Goal: Transaction & Acquisition: Purchase product/service

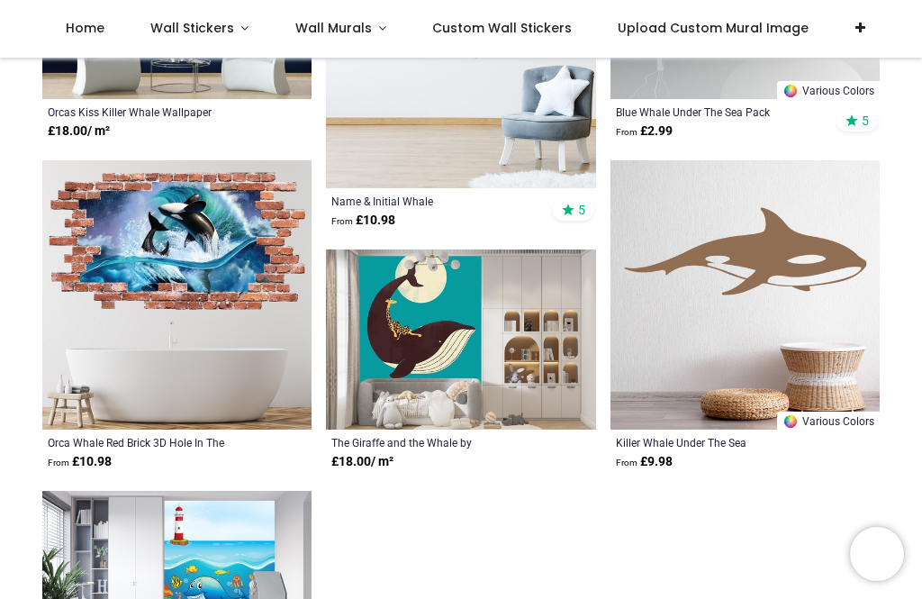
scroll to position [2689, 0]
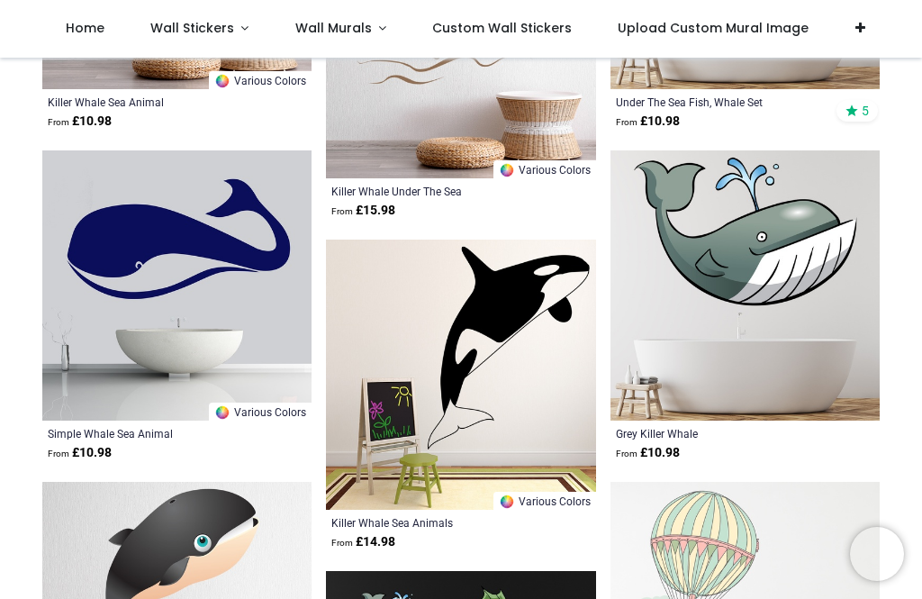
scroll to position [3916, 0]
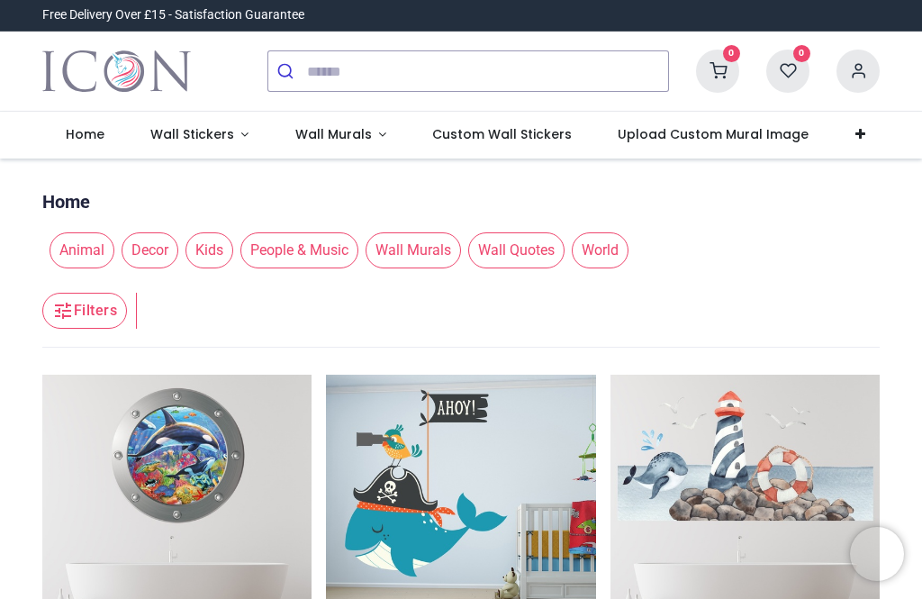
click at [249, 137] on link "Wall Stickers" at bounding box center [199, 135] width 145 height 47
click at [87, 256] on span "Animal" at bounding box center [82, 250] width 65 height 36
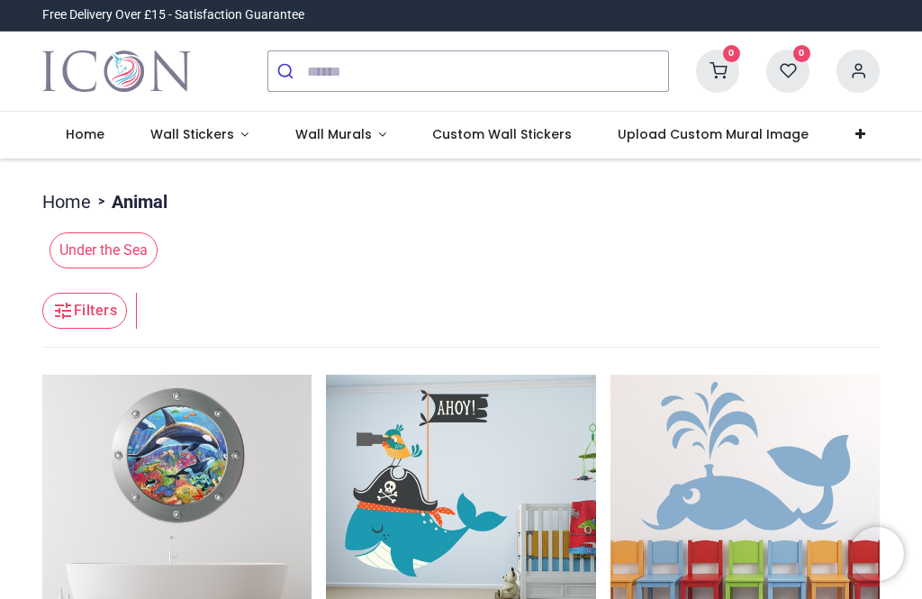
click at [237, 140] on link "Wall Stickers" at bounding box center [199, 135] width 145 height 47
click at [202, 149] on link "Wall Stickers" at bounding box center [199, 135] width 145 height 47
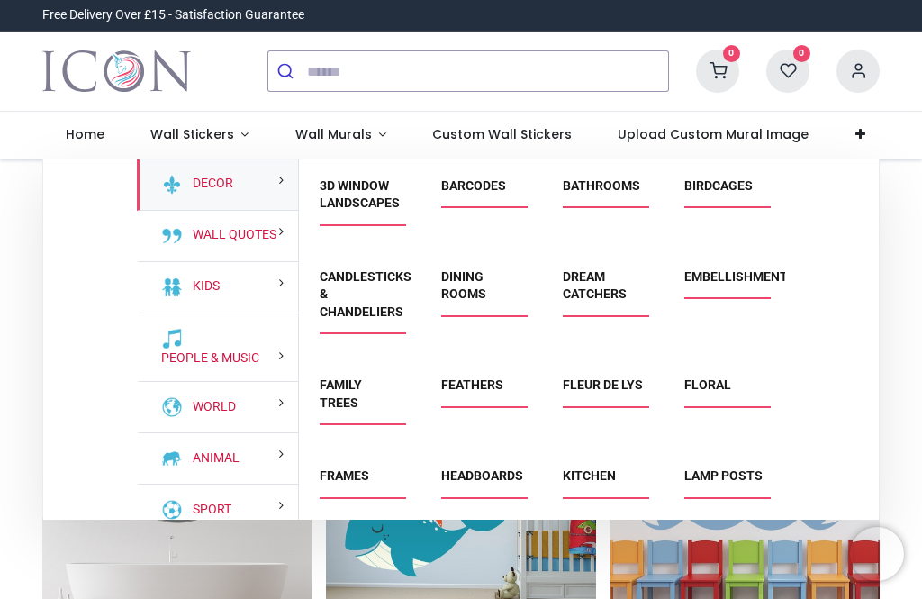
click at [613, 187] on link "Bathrooms" at bounding box center [601, 185] width 77 height 14
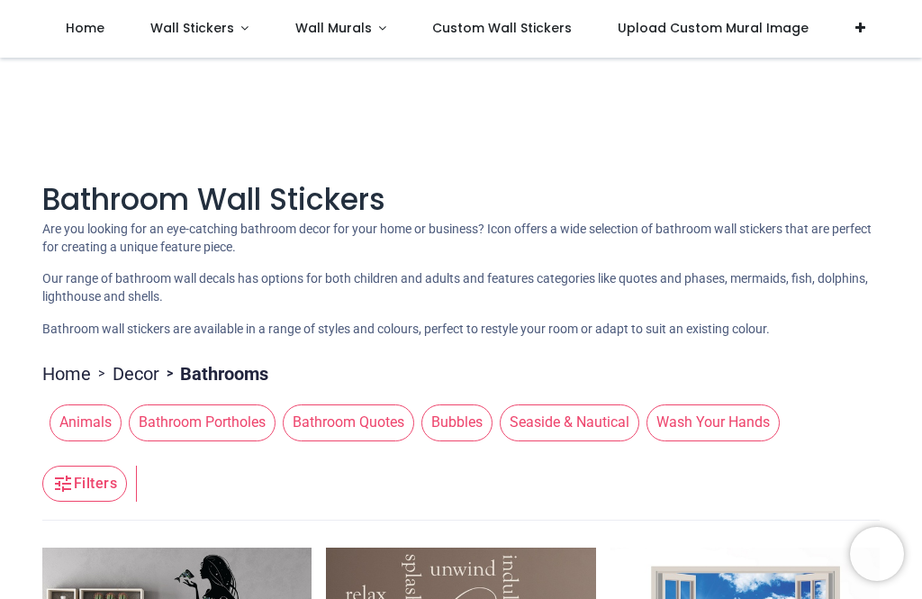
scroll to position [91, 0]
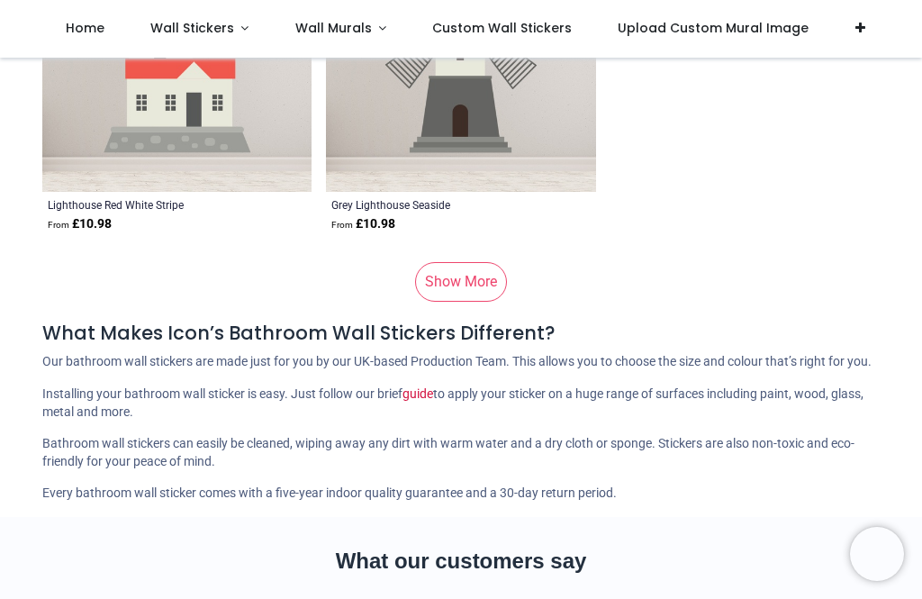
scroll to position [15719, 0]
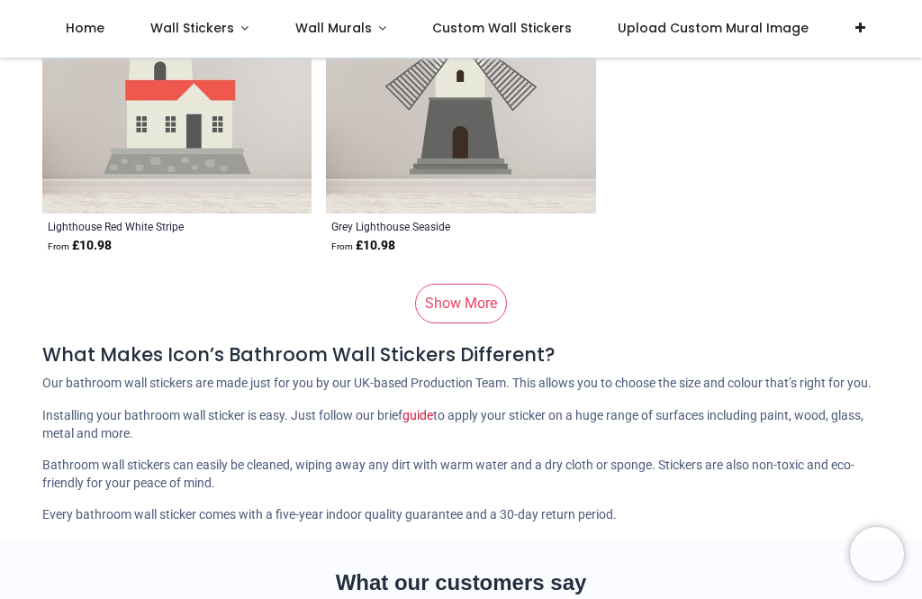
click at [475, 310] on link "Show More" at bounding box center [461, 304] width 92 height 40
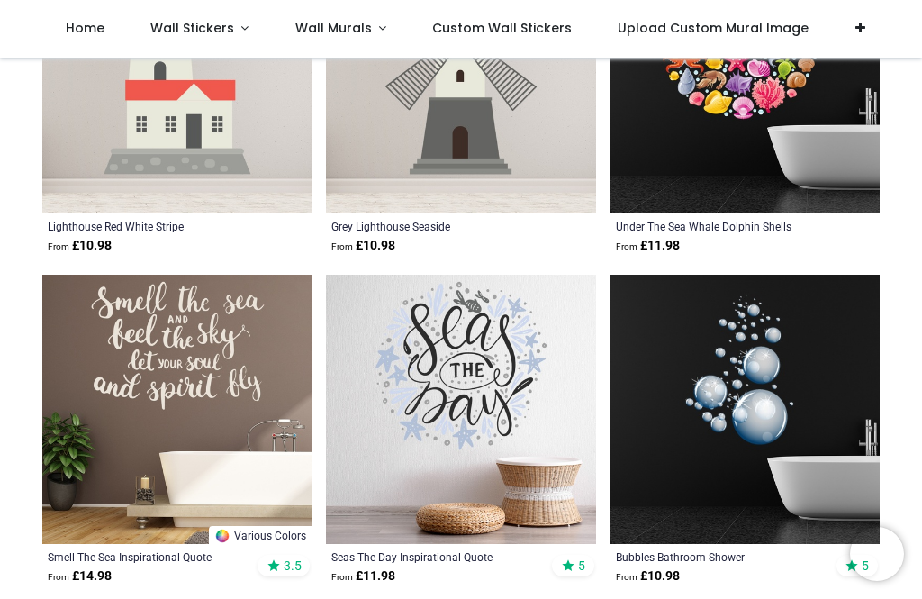
click at [464, 549] on div "Seas The Day Inspirational Quote" at bounding box center [434, 556] width 207 height 14
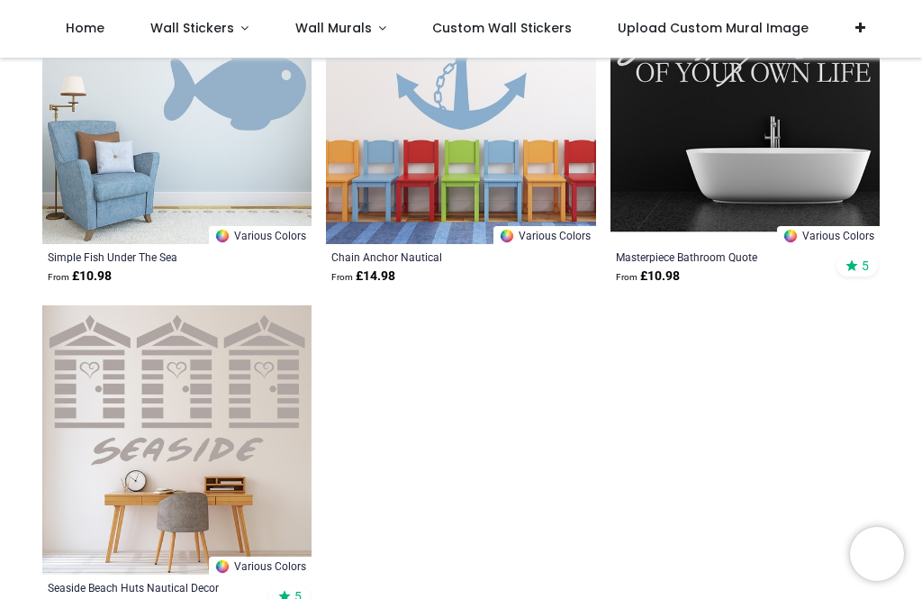
scroll to position [21644, 0]
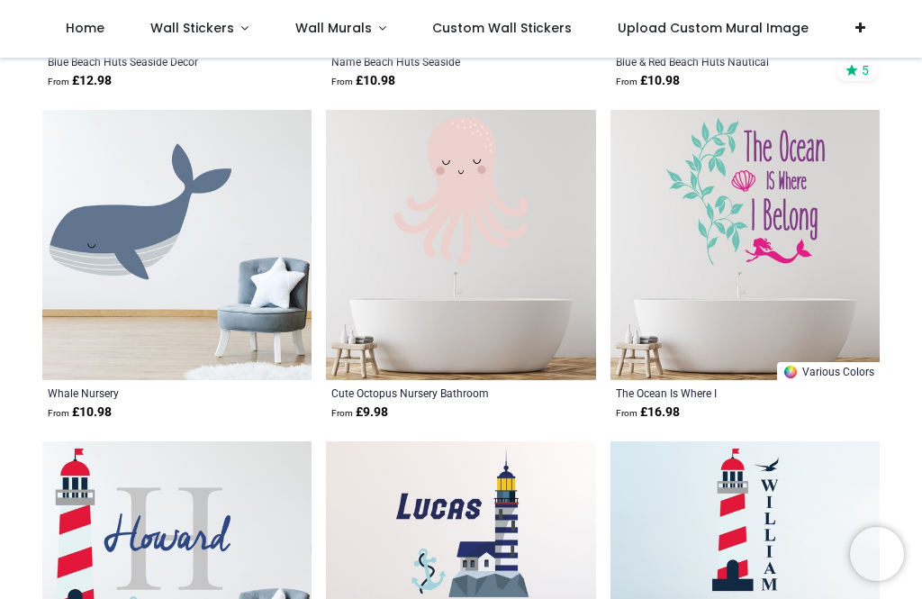
scroll to position [22501, 0]
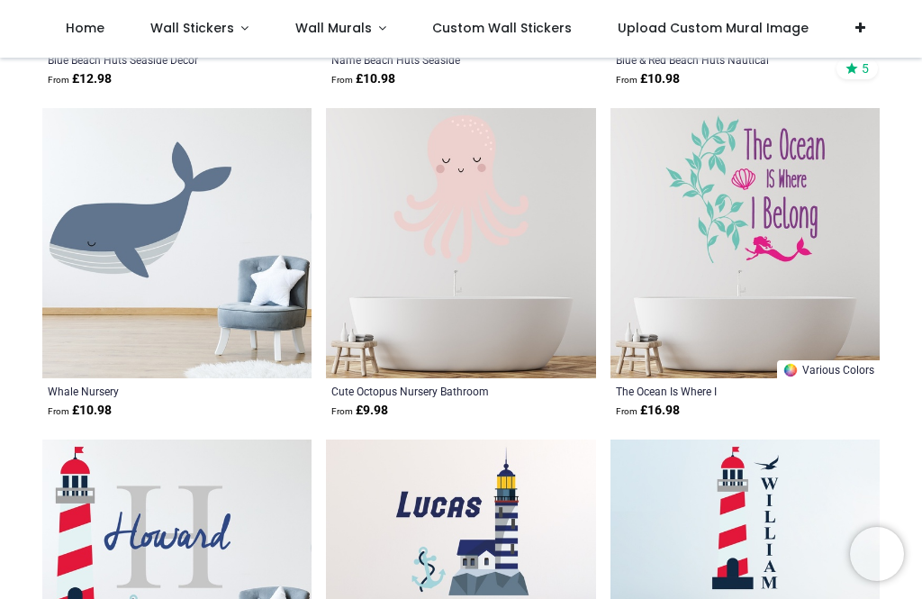
click at [812, 345] on img at bounding box center [745, 242] width 269 height 269
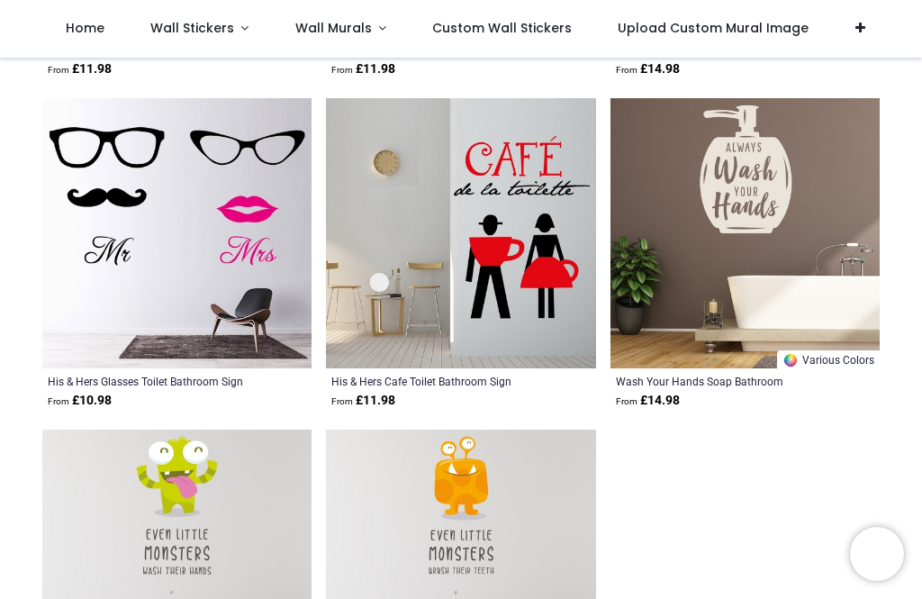
scroll to position [24987, 0]
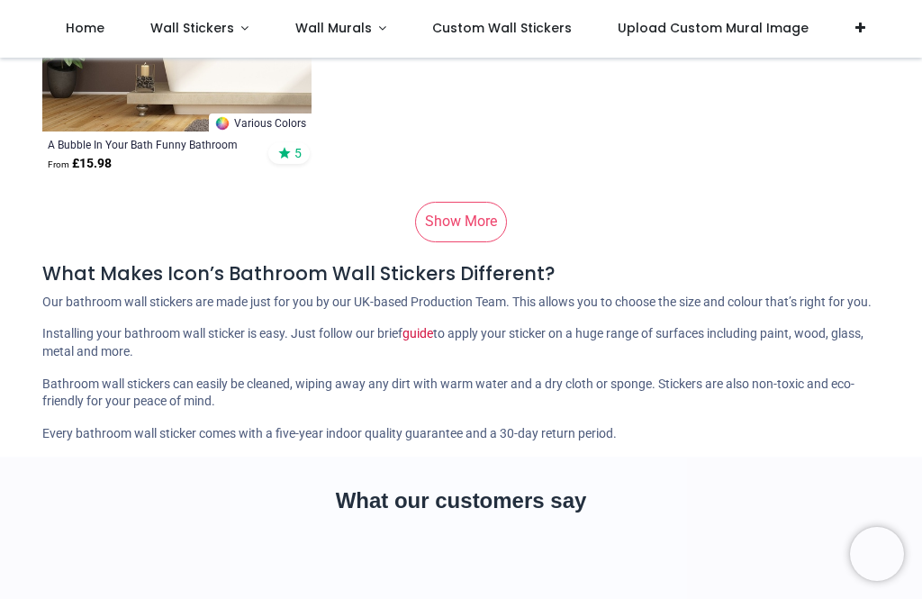
scroll to position [31332, 0]
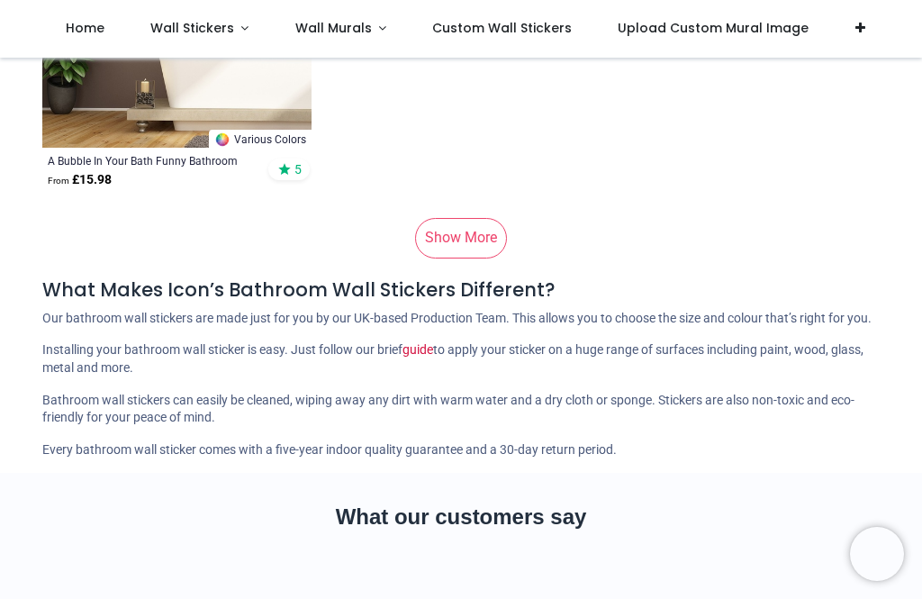
click at [467, 238] on link "Show More" at bounding box center [461, 238] width 92 height 40
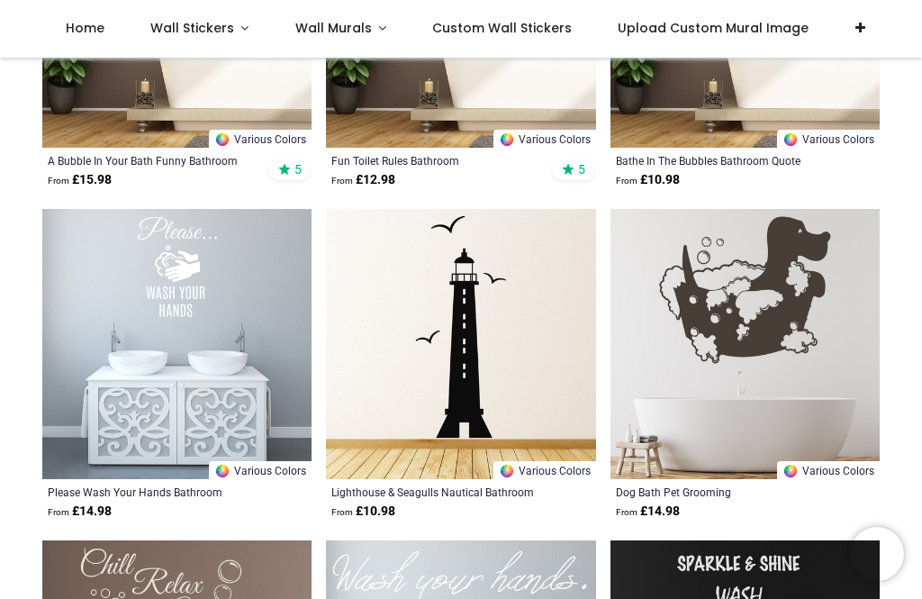
click at [466, 246] on img at bounding box center [460, 343] width 269 height 269
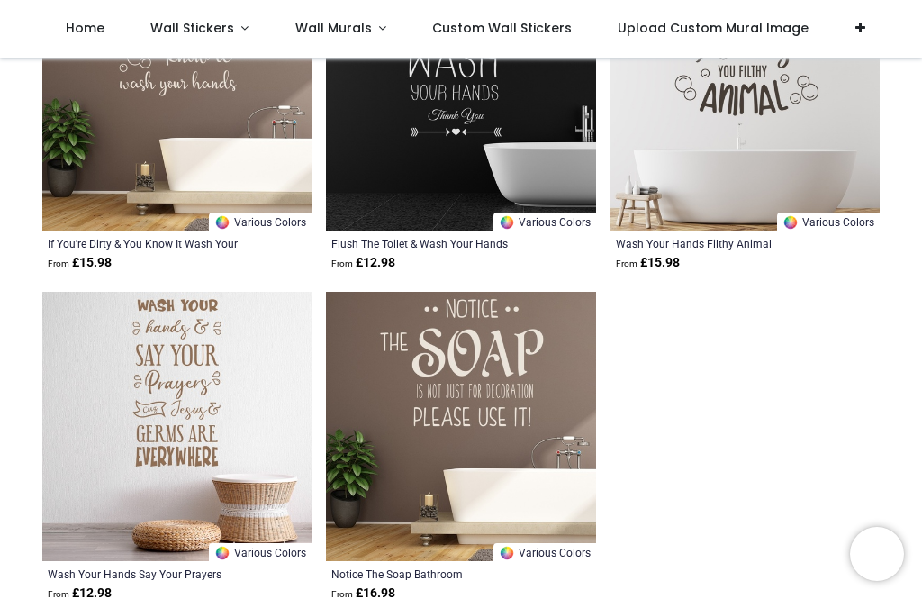
scroll to position [33920, 0]
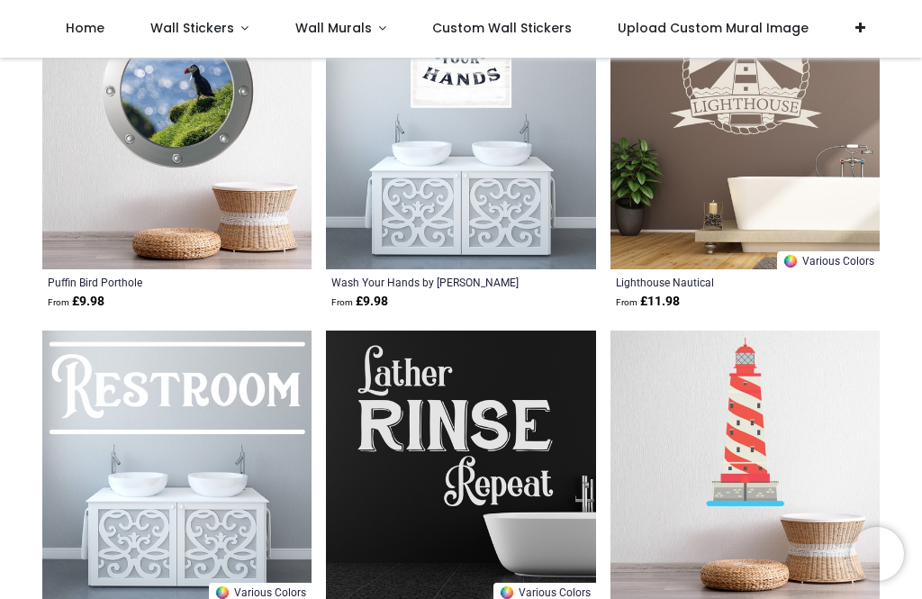
scroll to position [34499, 0]
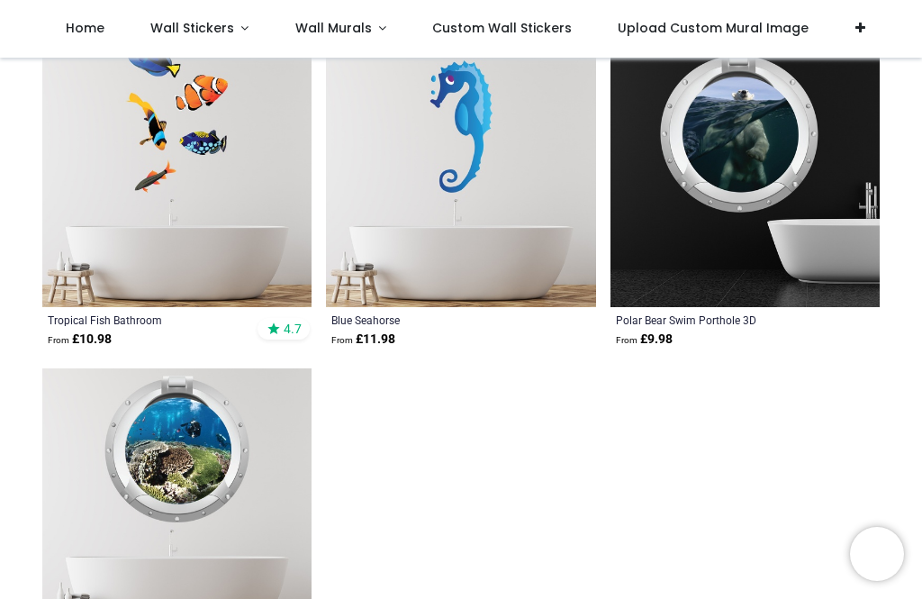
scroll to position [40189, 0]
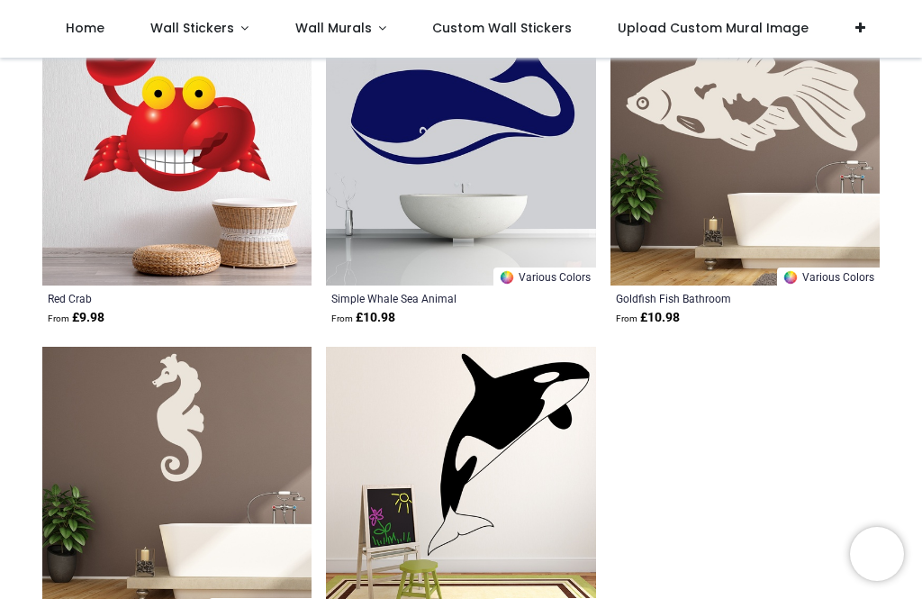
scroll to position [43150, 0]
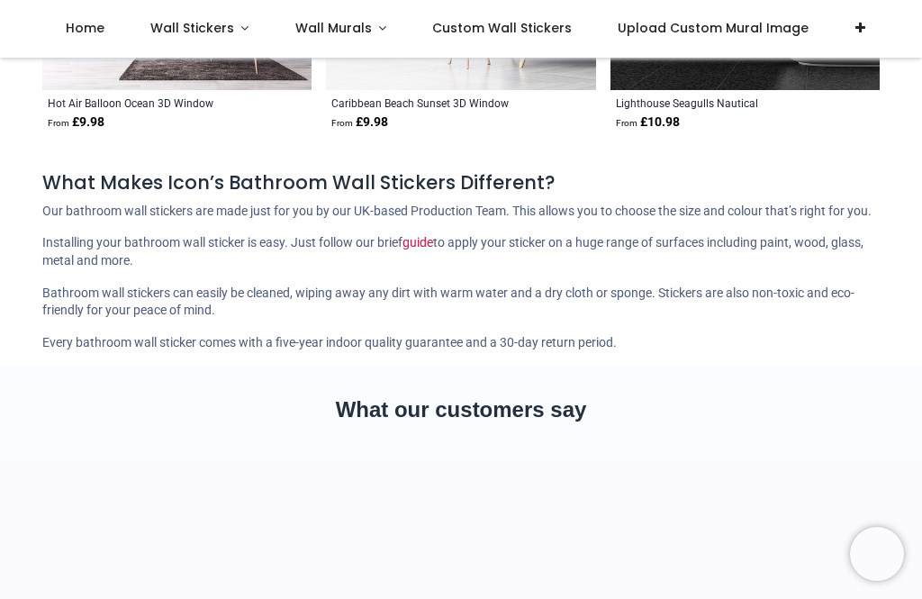
scroll to position [44954, 0]
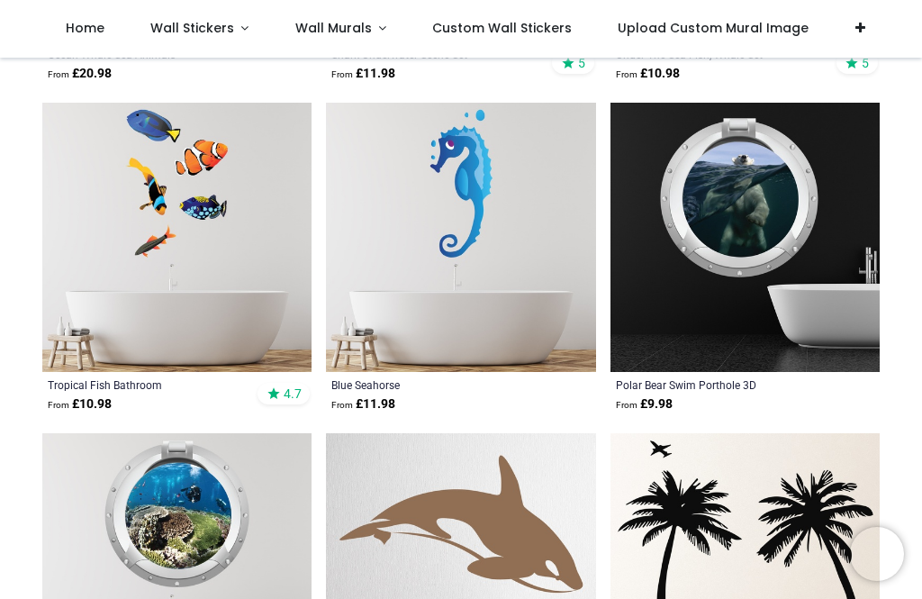
scroll to position [40038, 0]
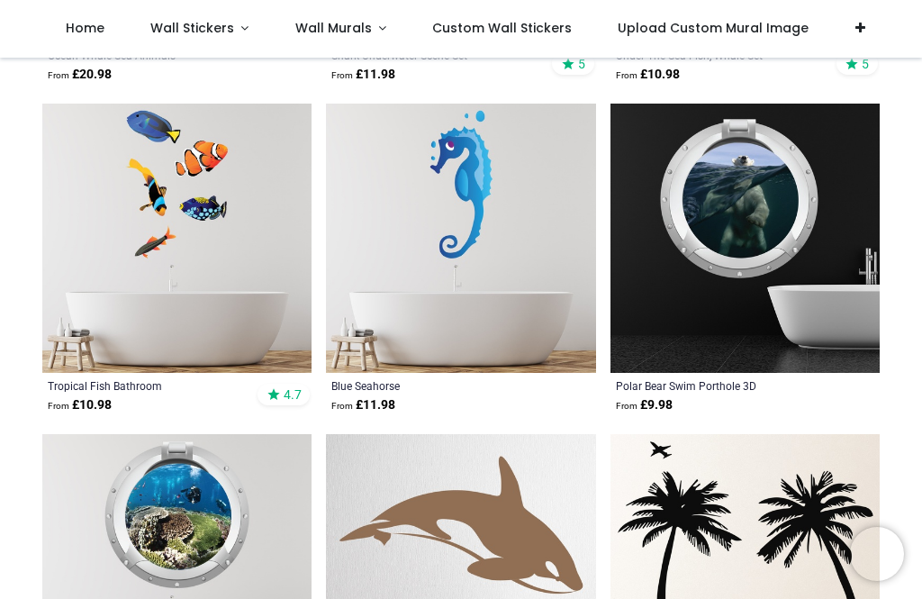
click at [497, 229] on img at bounding box center [460, 238] width 269 height 269
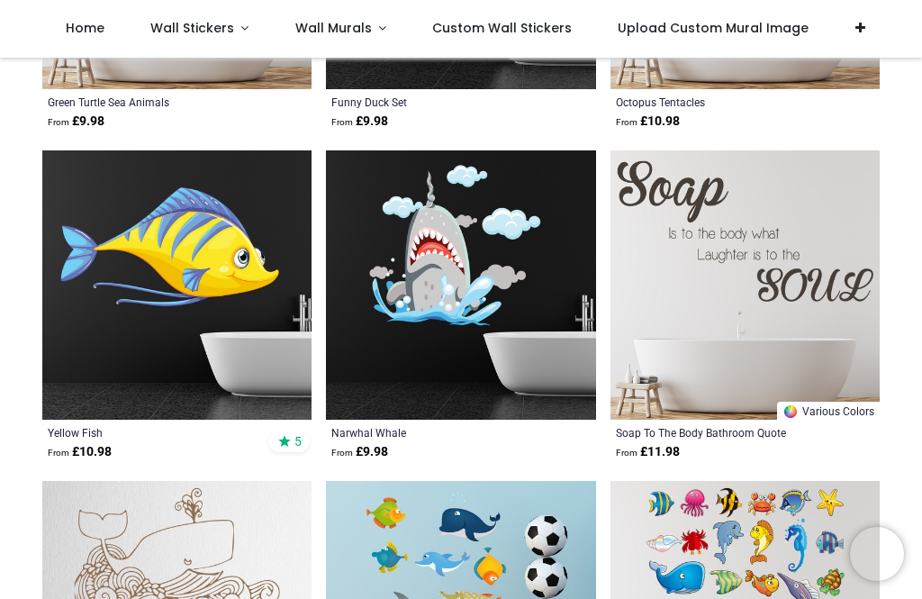
scroll to position [39303, 0]
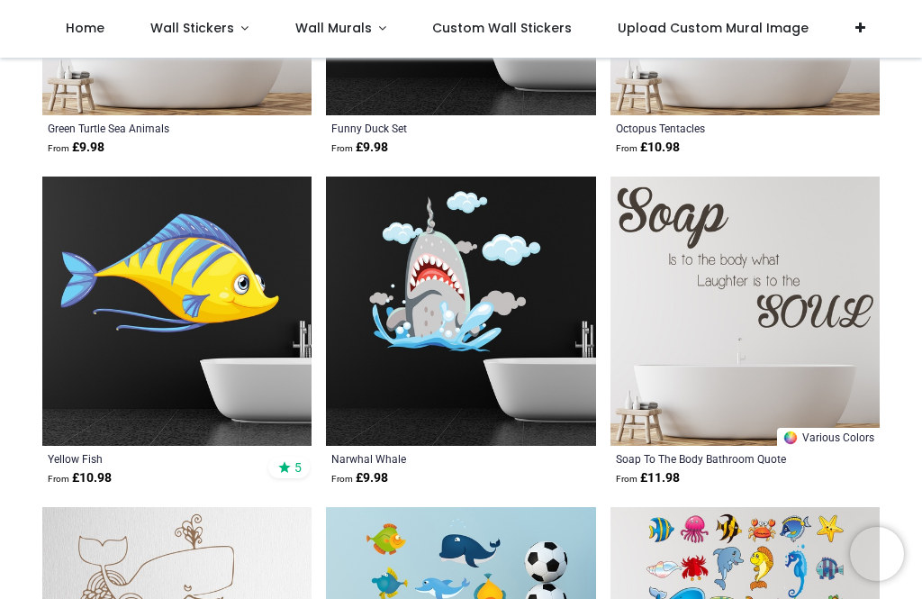
click at [204, 297] on img at bounding box center [176, 311] width 269 height 269
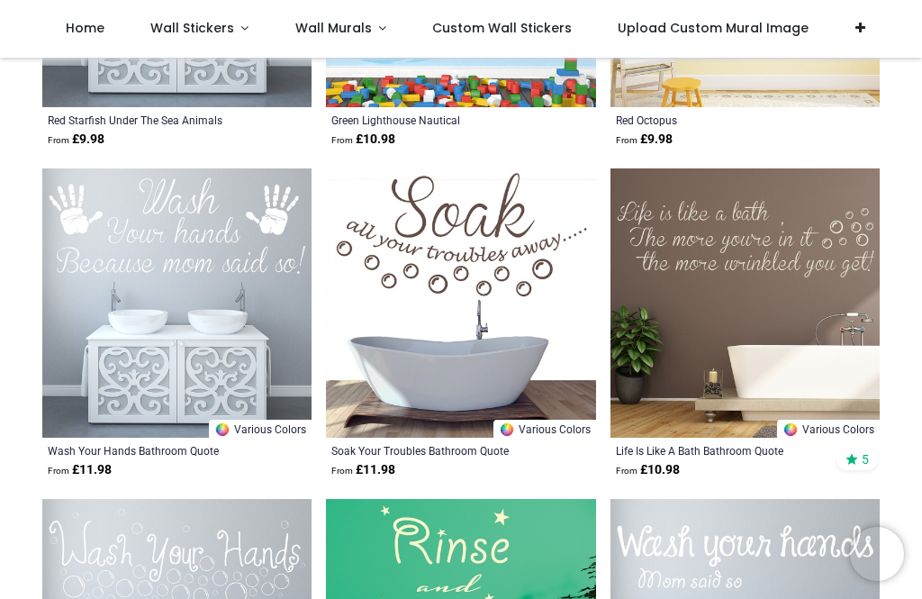
scroll to position [35341, 0]
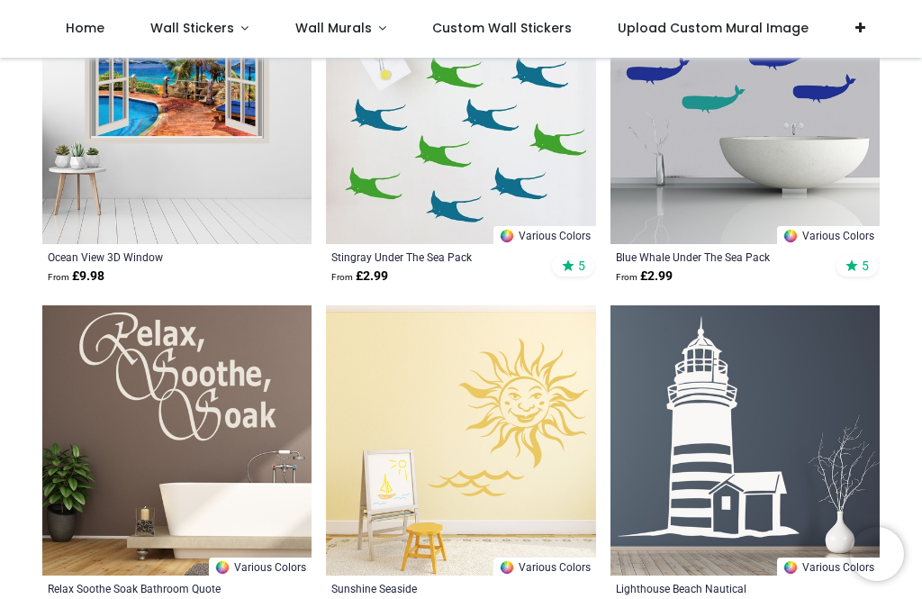
scroll to position [28747, 0]
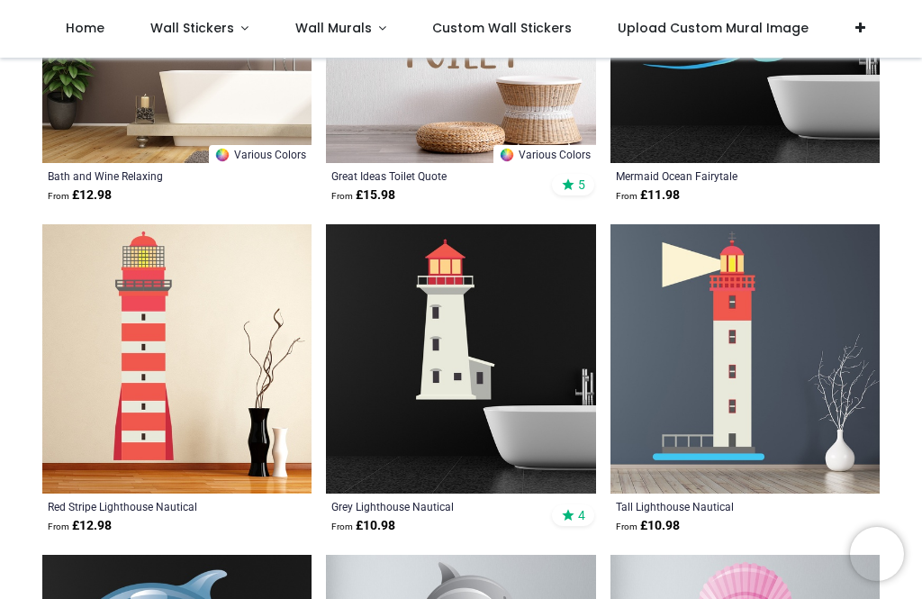
scroll to position [26023, 0]
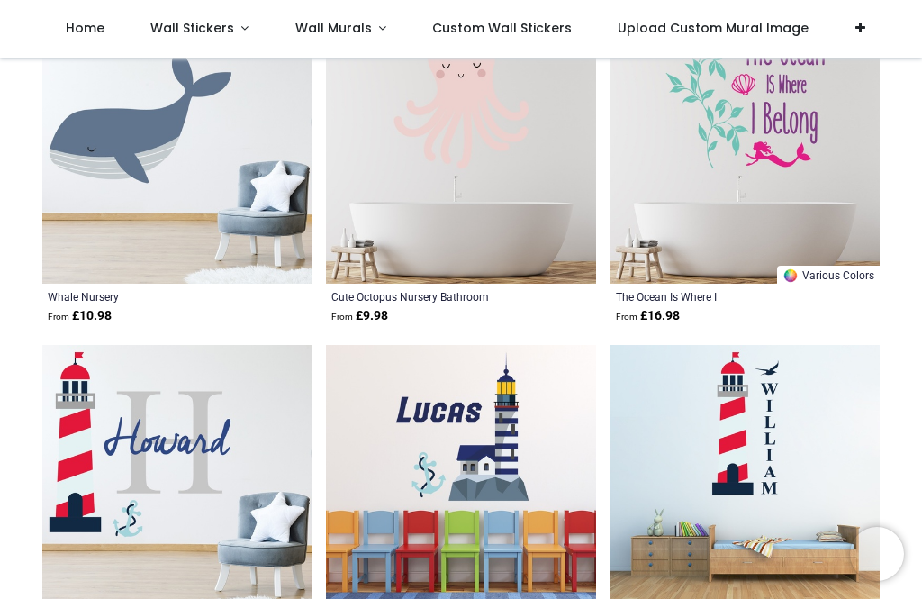
scroll to position [20766, 0]
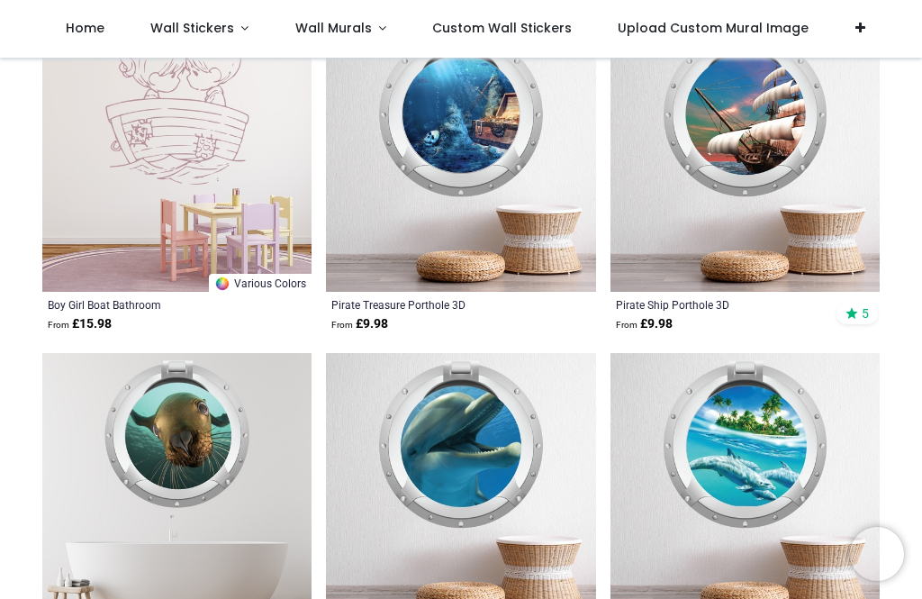
scroll to position [18307, 0]
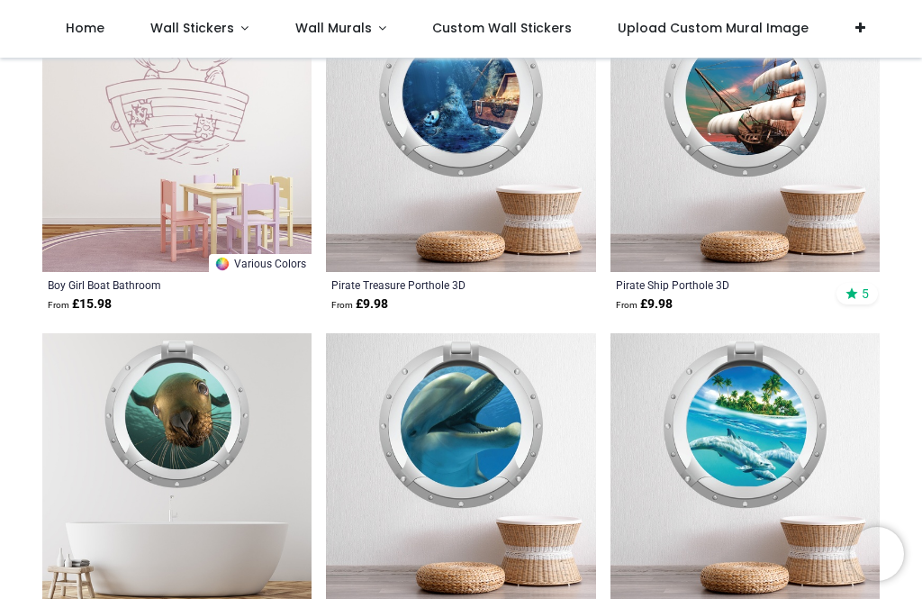
click at [472, 448] on img at bounding box center [460, 467] width 269 height 269
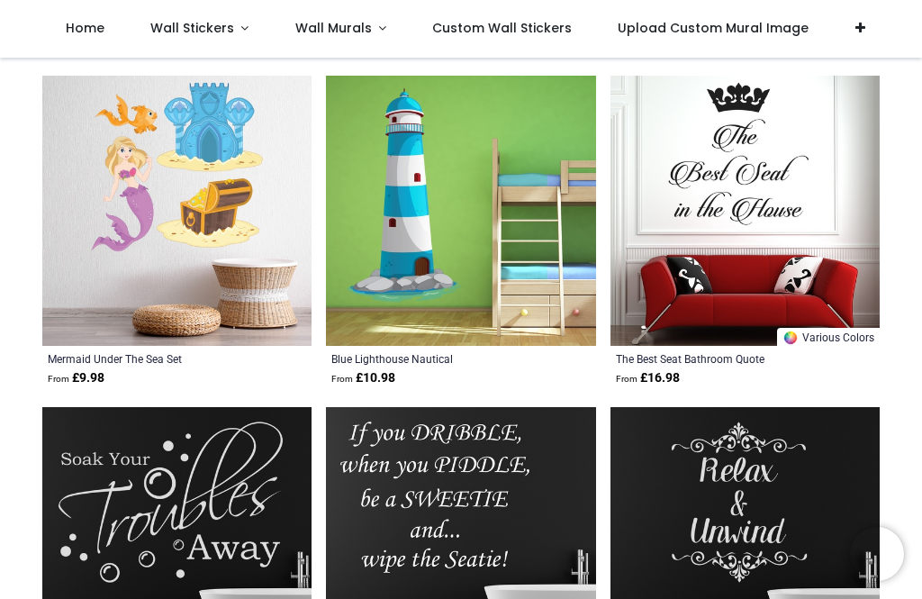
scroll to position [16581, 0]
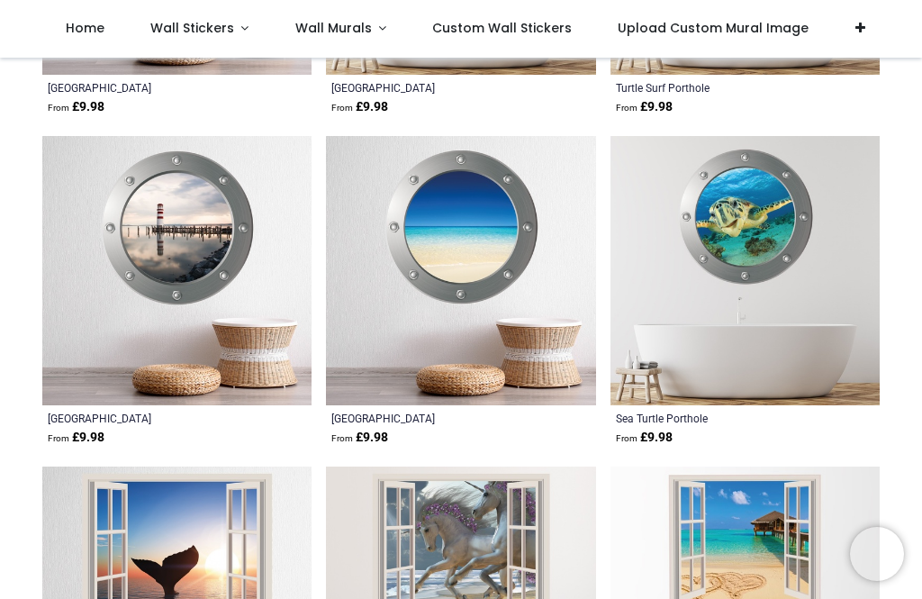
scroll to position [13202, 0]
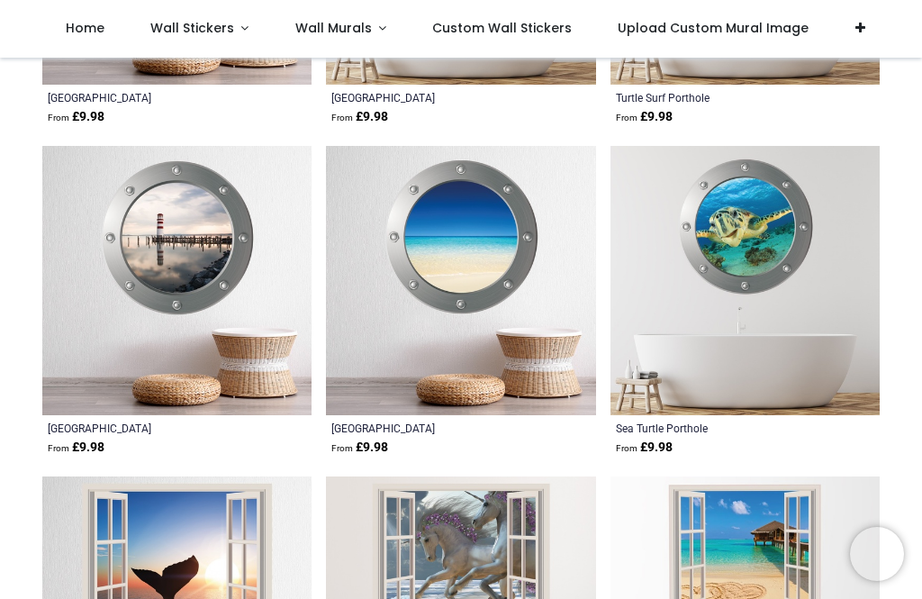
click at [469, 269] on img at bounding box center [460, 280] width 269 height 269
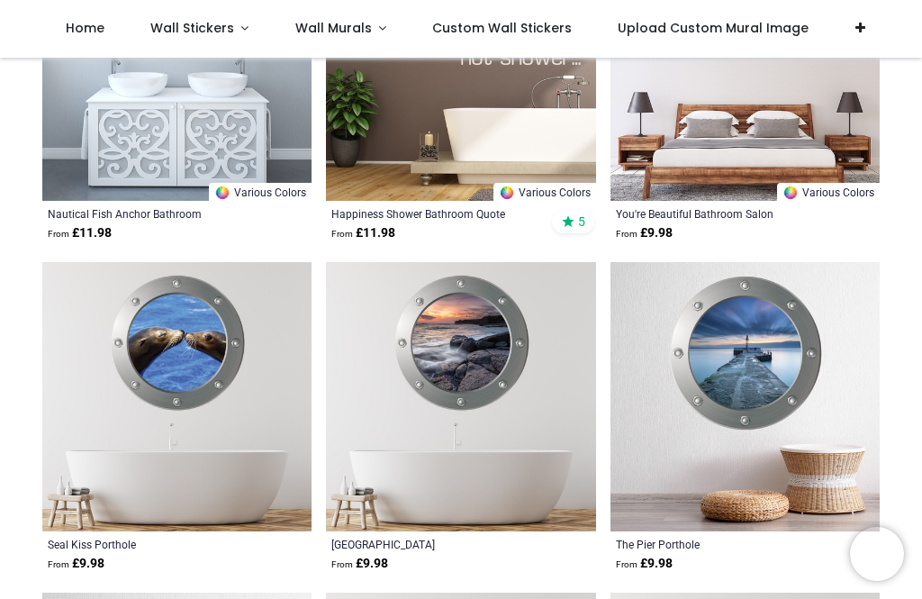
scroll to position [12423, 0]
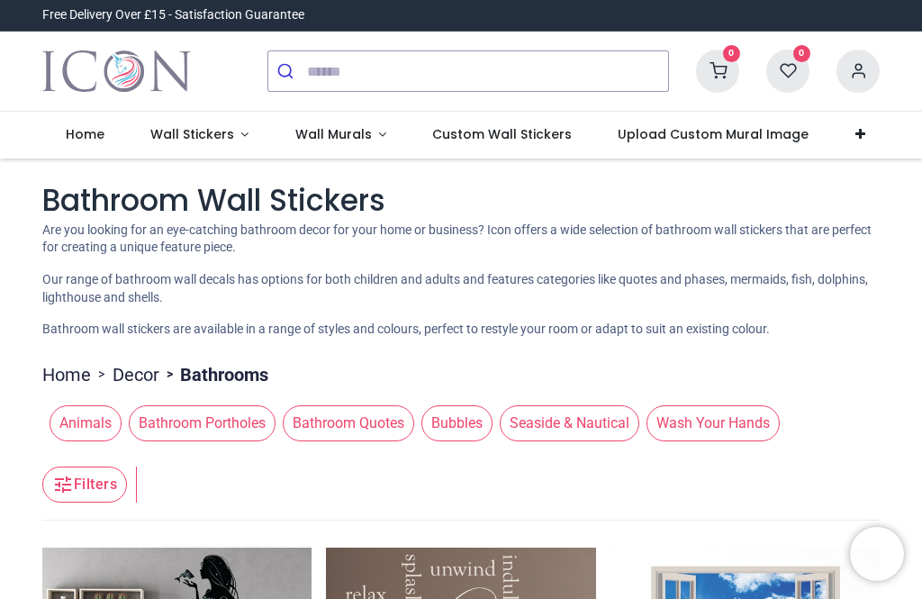
click at [584, 420] on span "Seaside & Nautical" at bounding box center [570, 423] width 140 height 36
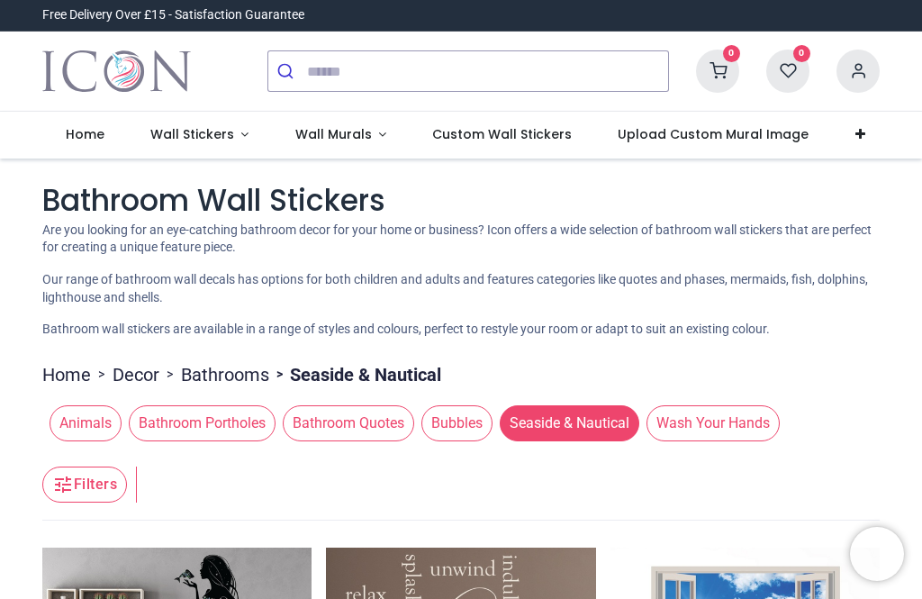
click at [590, 425] on span "Seaside & Nautical" at bounding box center [570, 423] width 140 height 36
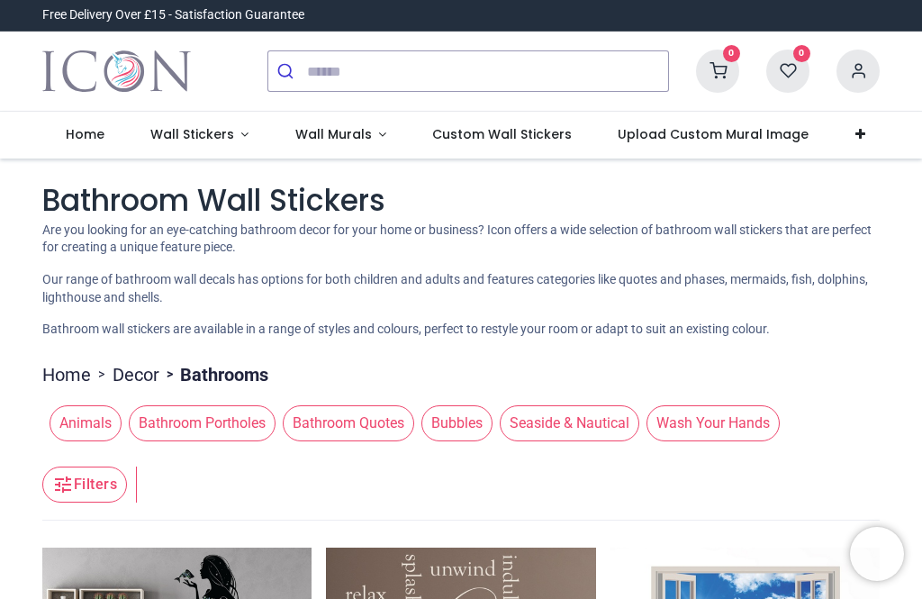
click at [585, 427] on span "Seaside & Nautical" at bounding box center [570, 423] width 140 height 36
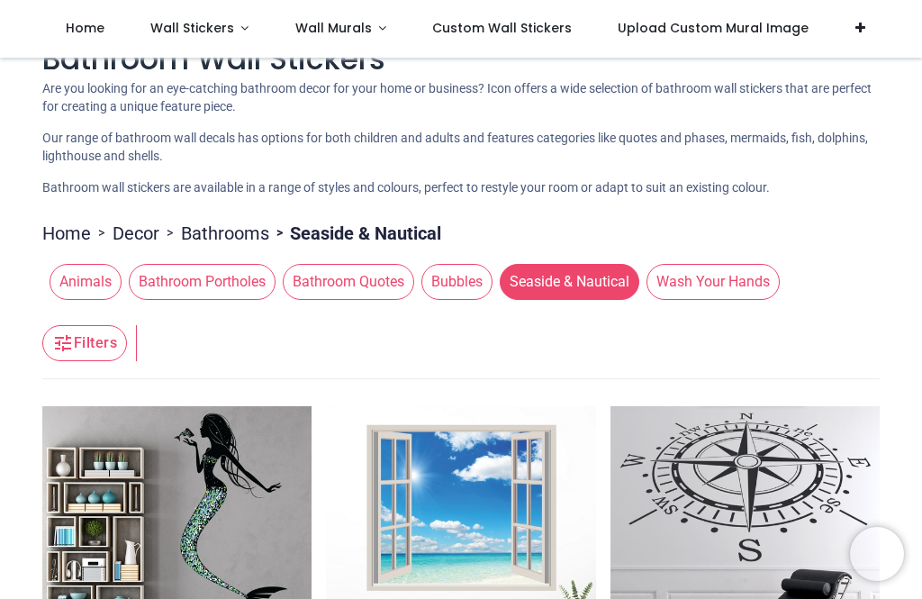
scroll to position [37, 0]
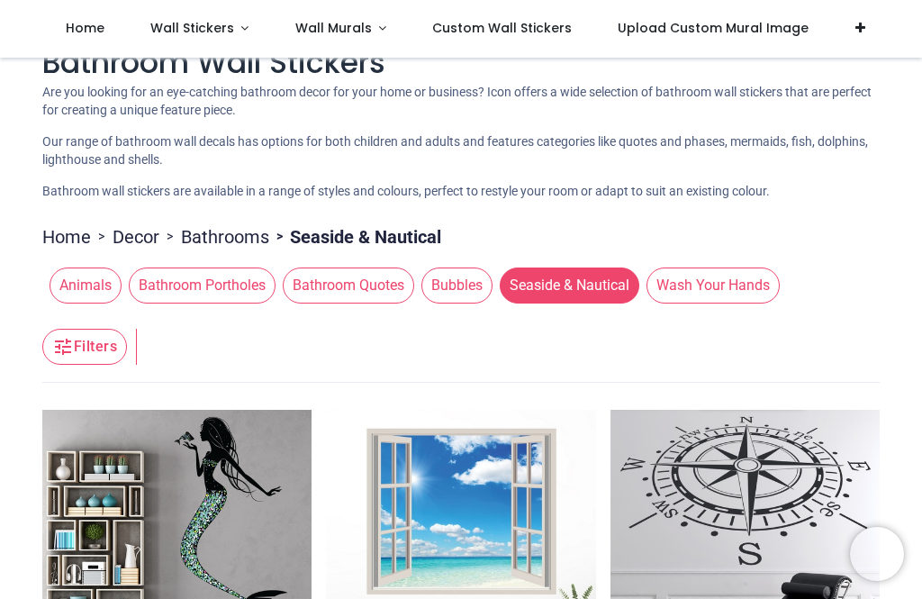
click at [77, 287] on span "Animals" at bounding box center [86, 285] width 72 height 36
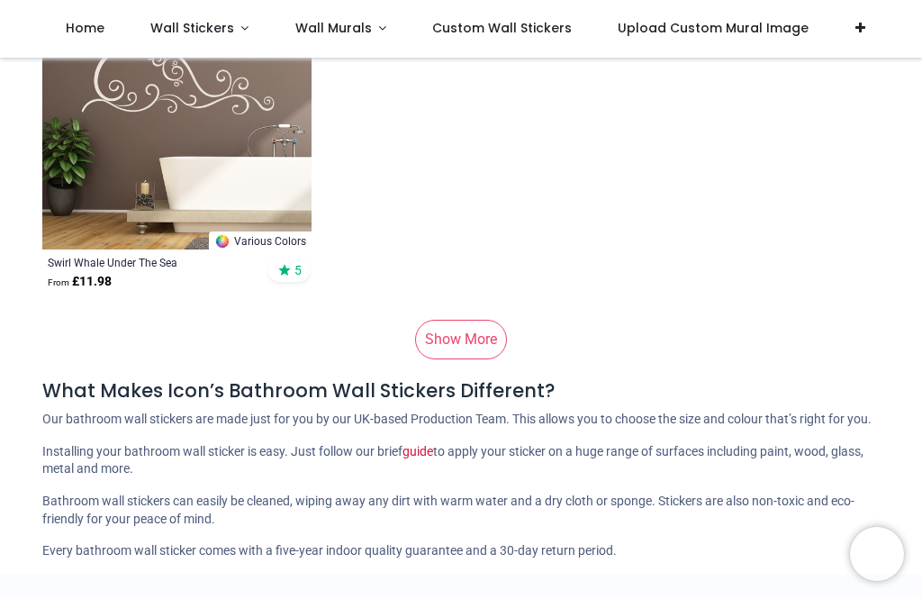
scroll to position [3482, 0]
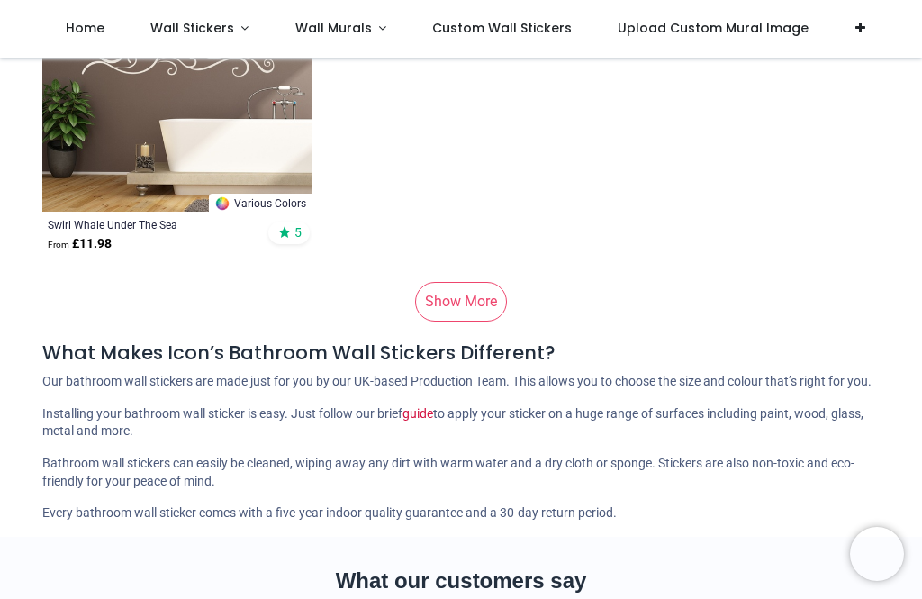
click at [466, 299] on link "Show More" at bounding box center [461, 302] width 92 height 40
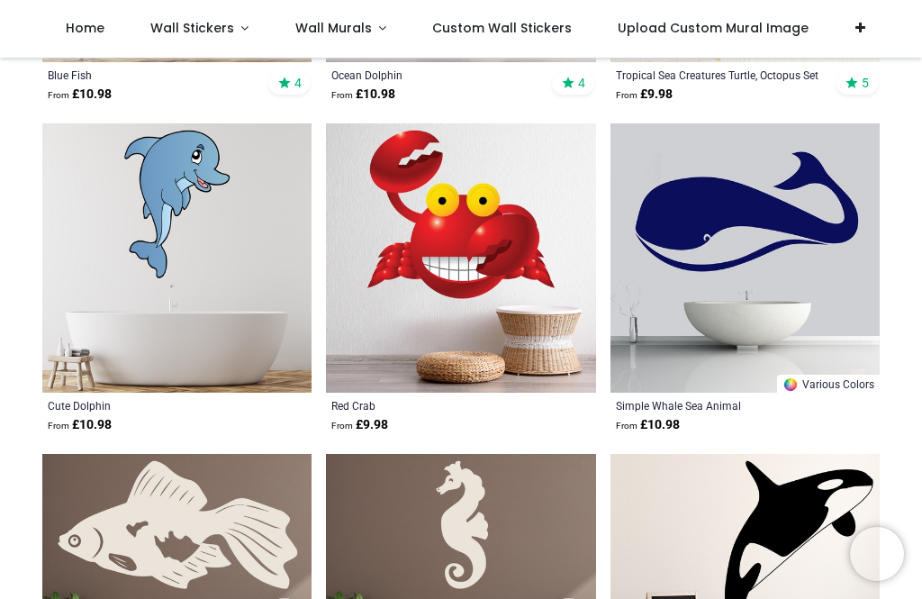
scroll to position [8594, 0]
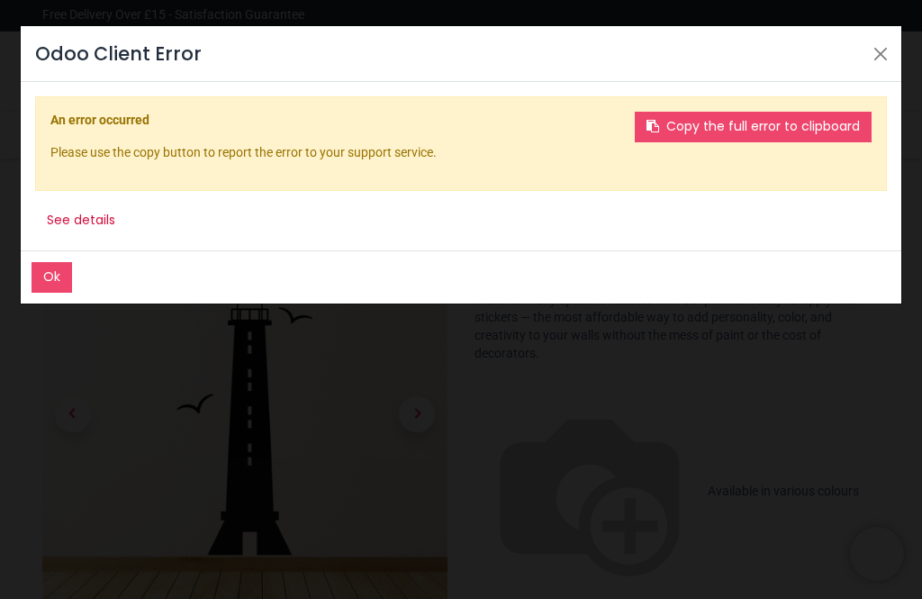
click at [53, 288] on button "Ok" at bounding box center [52, 277] width 41 height 31
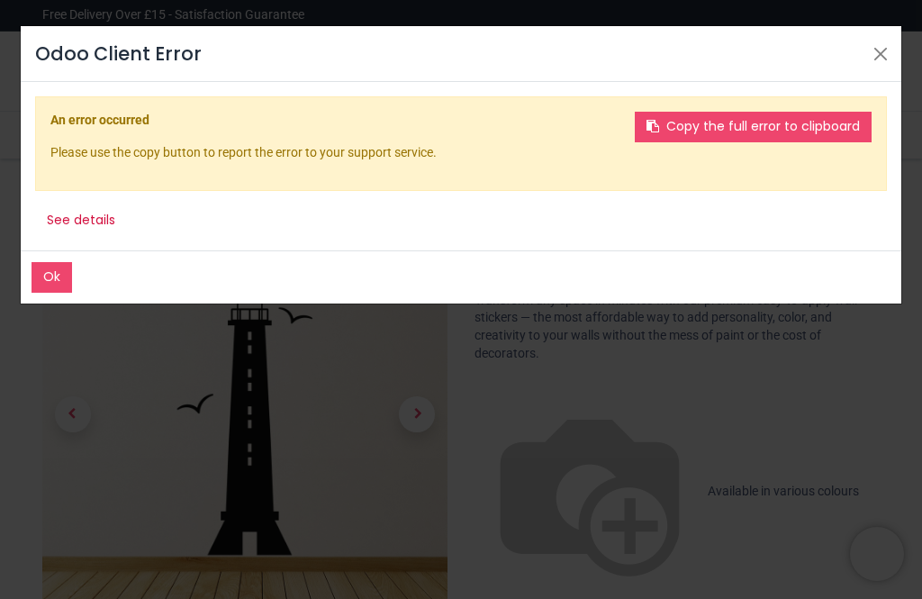
click at [54, 287] on button "Ok" at bounding box center [52, 277] width 41 height 31
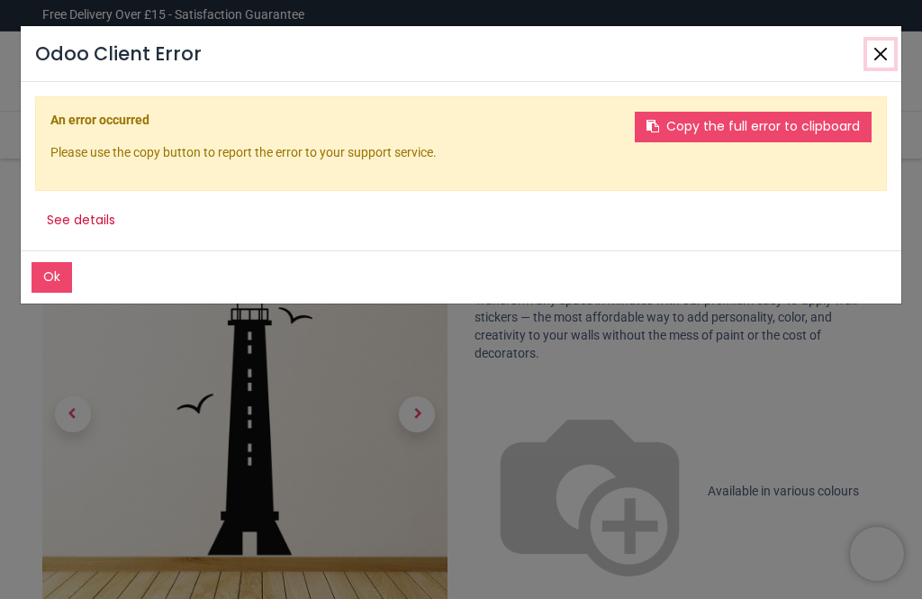
click at [881, 45] on button "Close" at bounding box center [880, 54] width 27 height 27
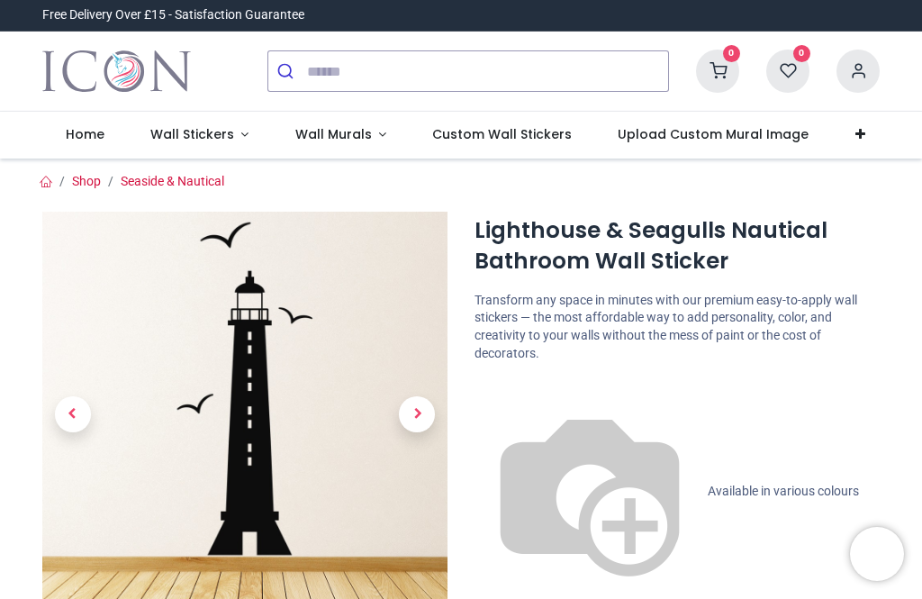
click at [884, 54] on div "Guest My Account" at bounding box center [858, 71] width 70 height 43
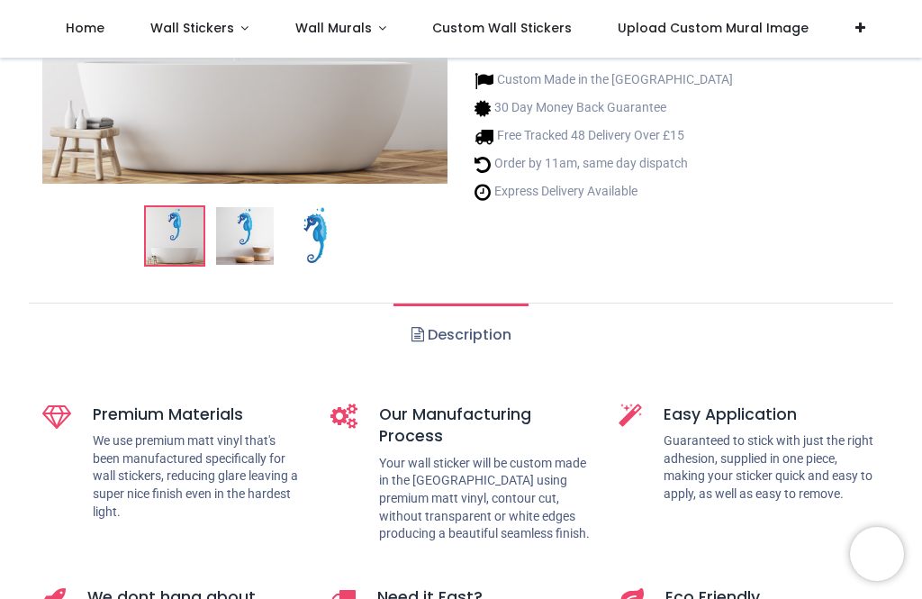
scroll to position [333, 0]
click at [470, 347] on link "Description" at bounding box center [461, 334] width 134 height 63
click at [476, 339] on link "Description" at bounding box center [461, 334] width 134 height 63
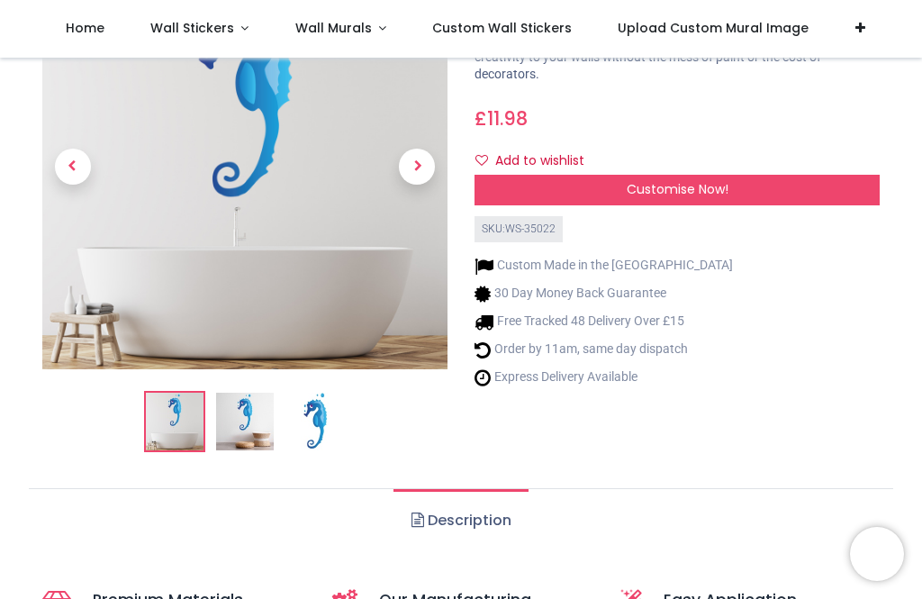
scroll to position [141, 0]
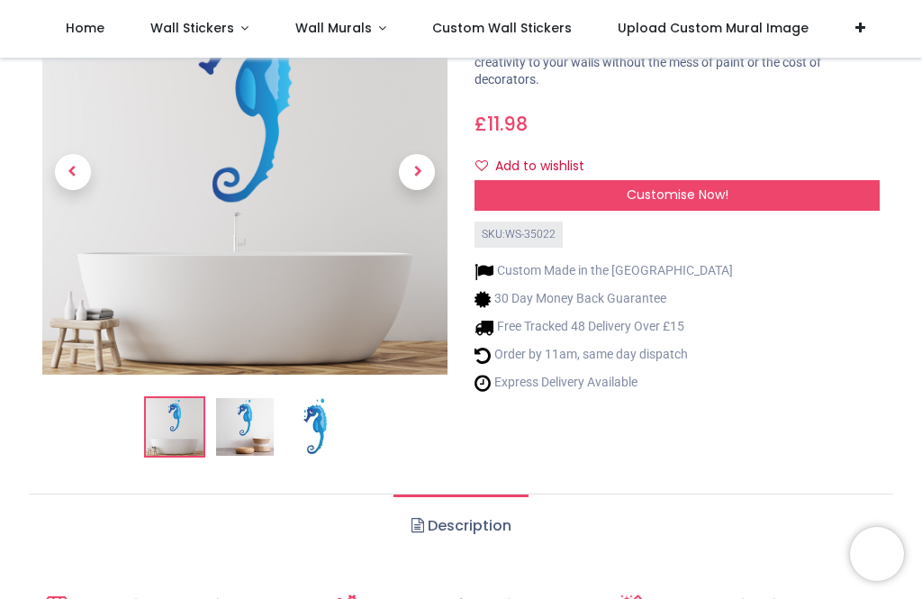
click at [334, 433] on img at bounding box center [315, 427] width 58 height 58
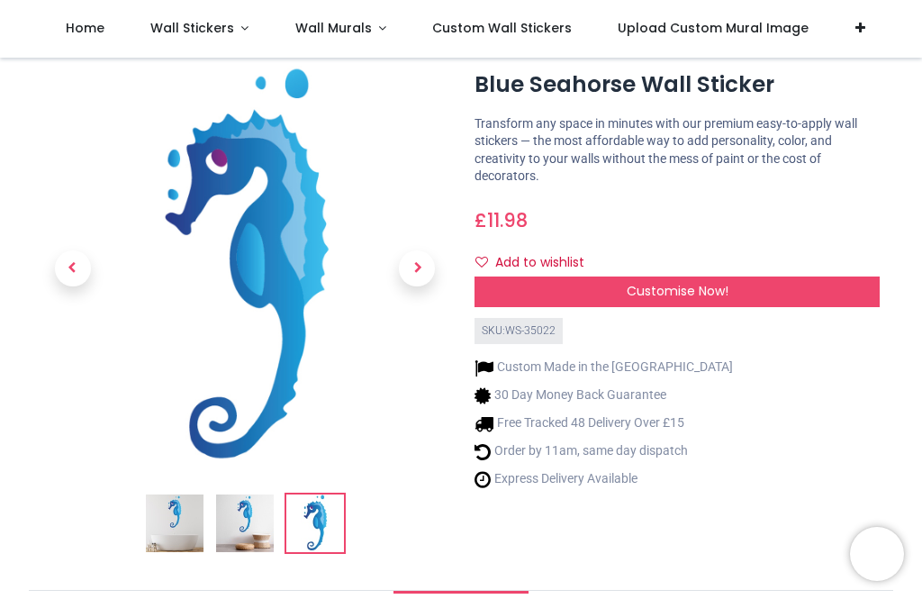
scroll to position [44, 0]
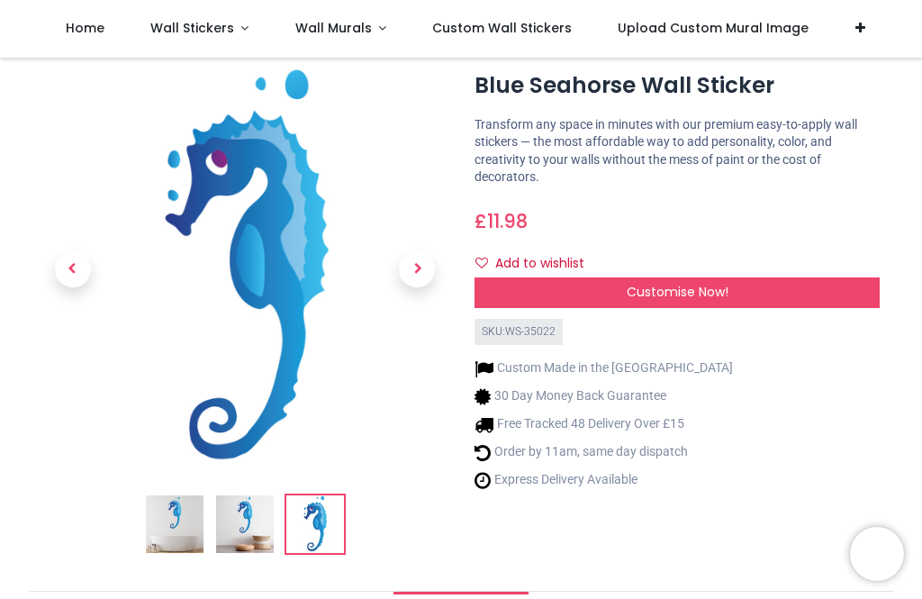
click at [437, 273] on link at bounding box center [417, 270] width 61 height 284
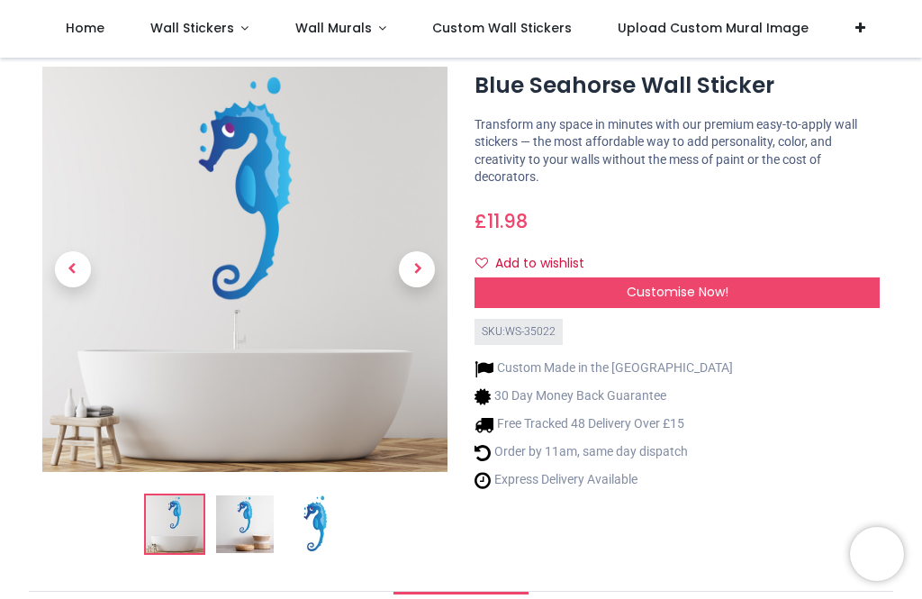
click at [443, 268] on link at bounding box center [417, 270] width 61 height 284
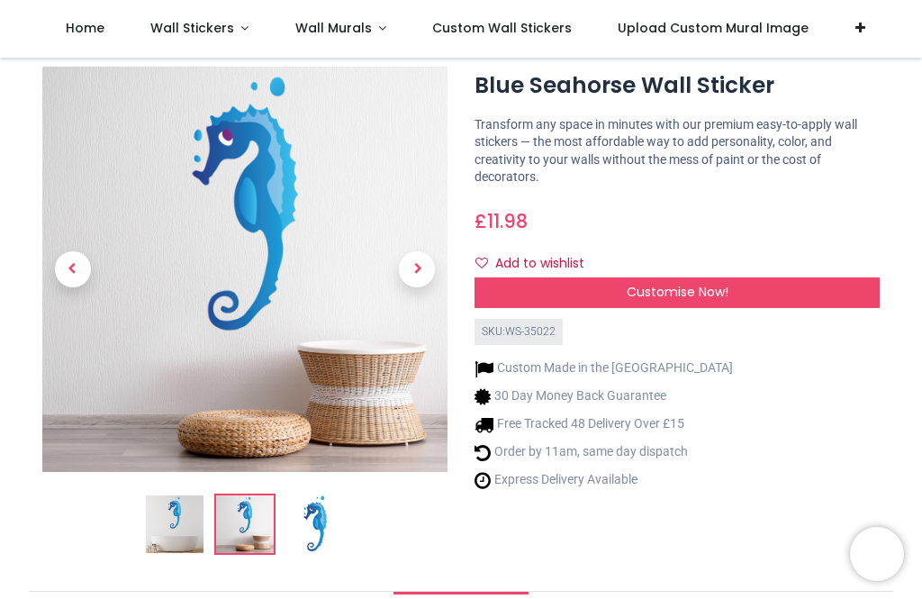
click at [439, 270] on link at bounding box center [417, 270] width 61 height 284
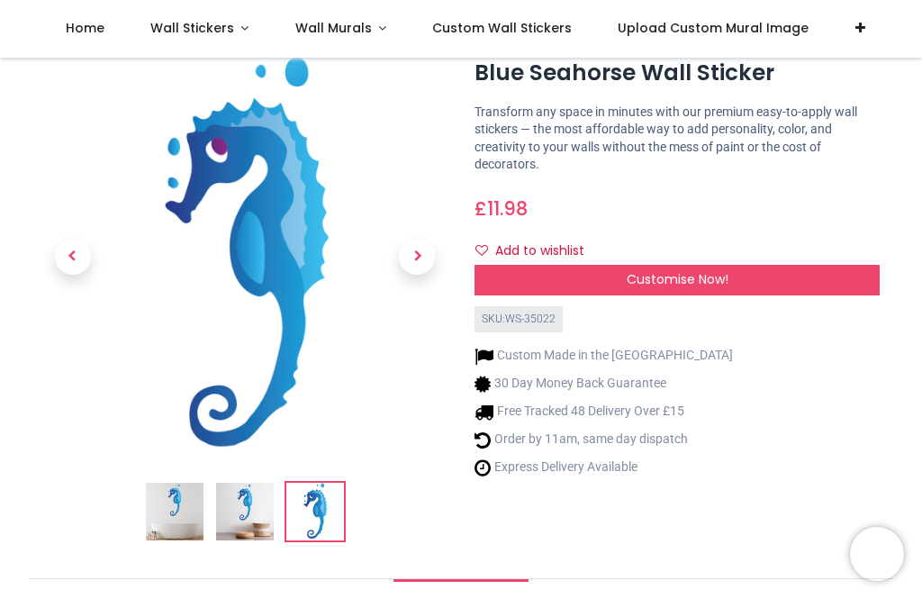
scroll to position [58, 0]
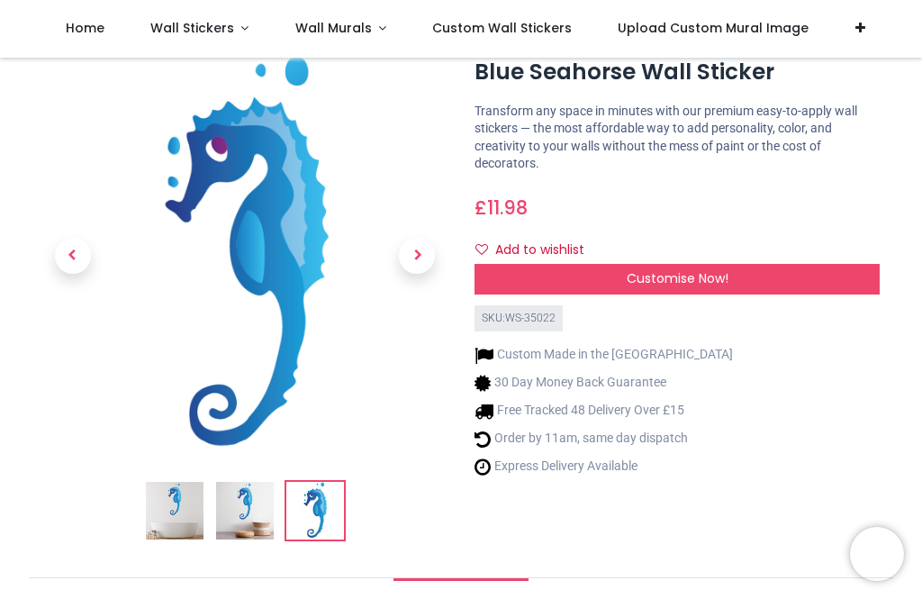
click at [722, 285] on div "Customise Now!" at bounding box center [677, 279] width 405 height 31
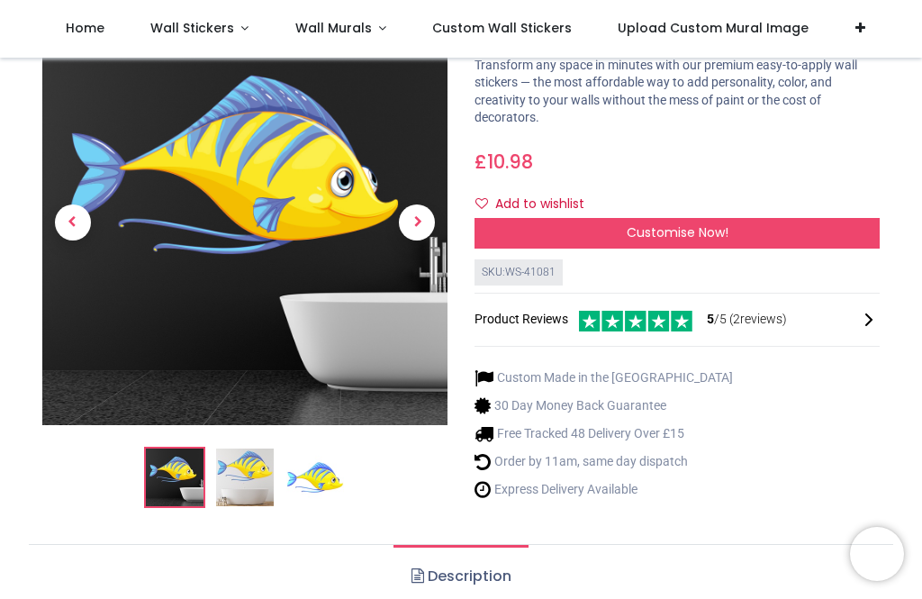
scroll to position [103, 0]
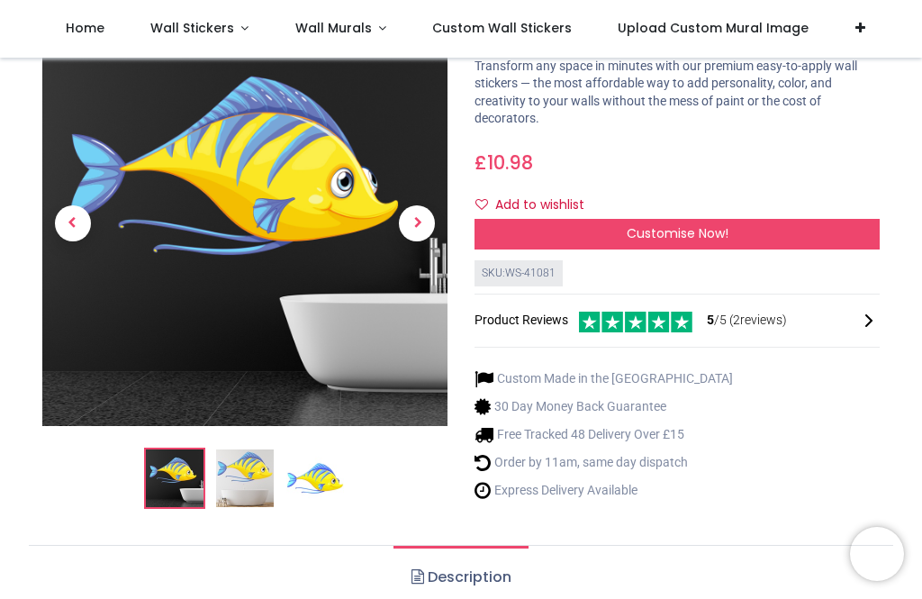
click at [424, 226] on span "Next" at bounding box center [417, 223] width 36 height 36
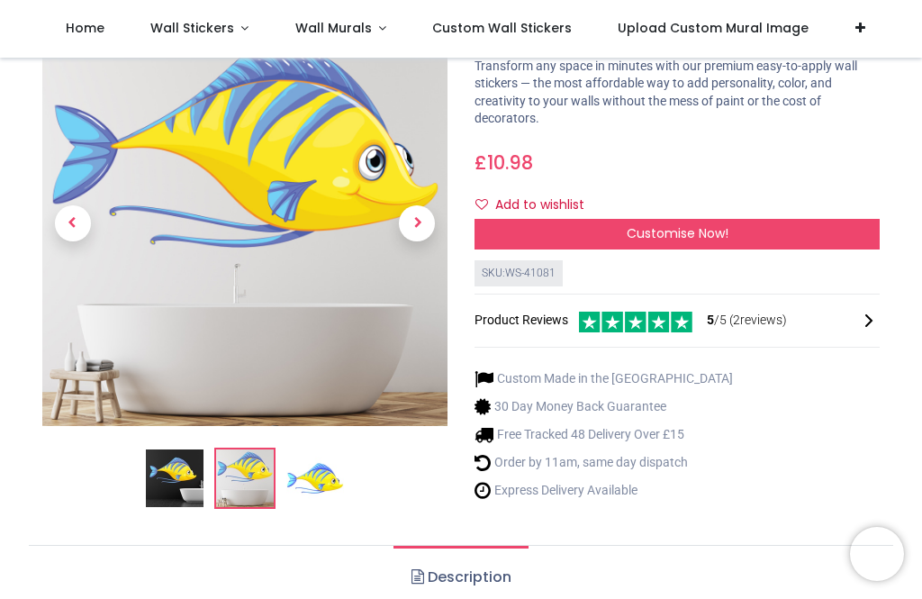
click at [431, 218] on span "Next" at bounding box center [417, 223] width 36 height 36
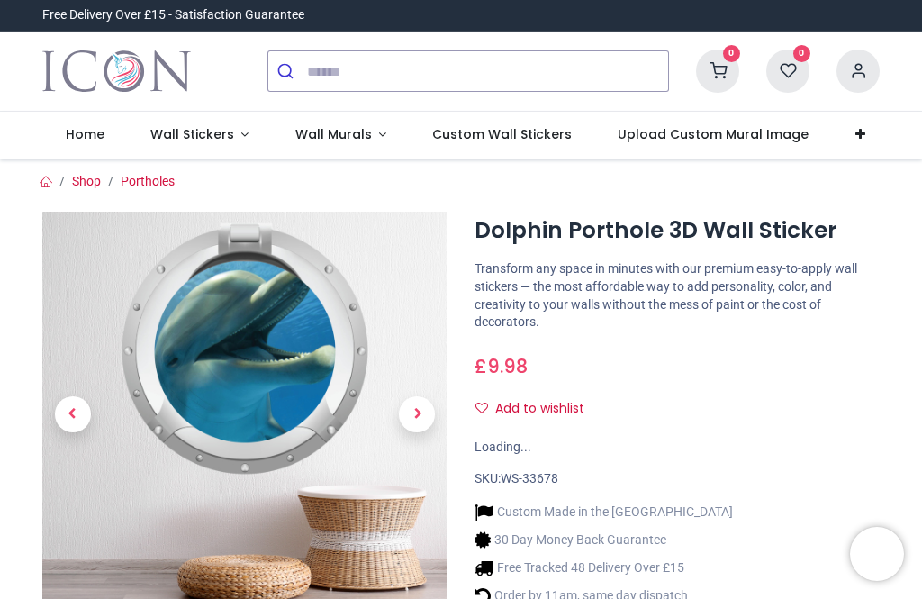
click at [421, 426] on span "Next" at bounding box center [417, 414] width 36 height 36
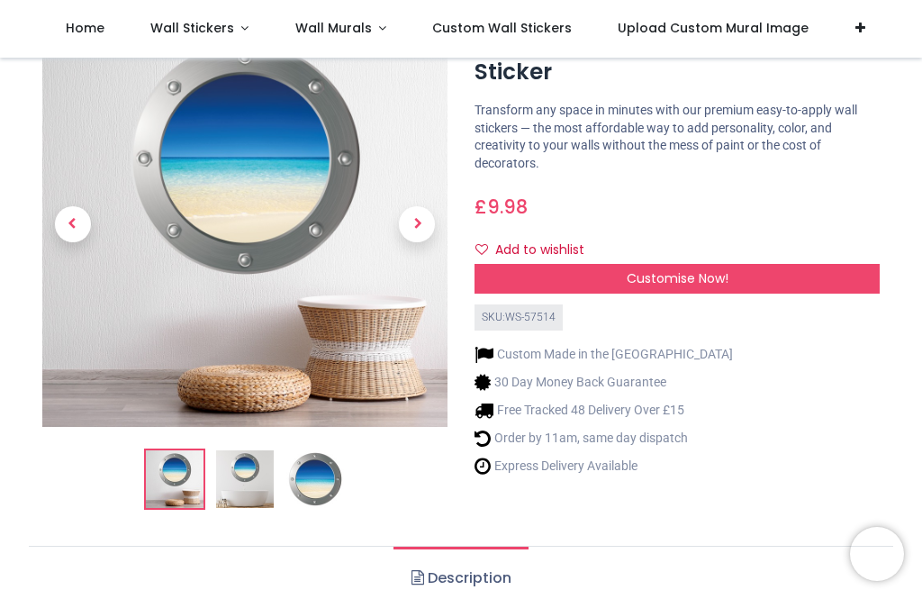
scroll to position [105, 0]
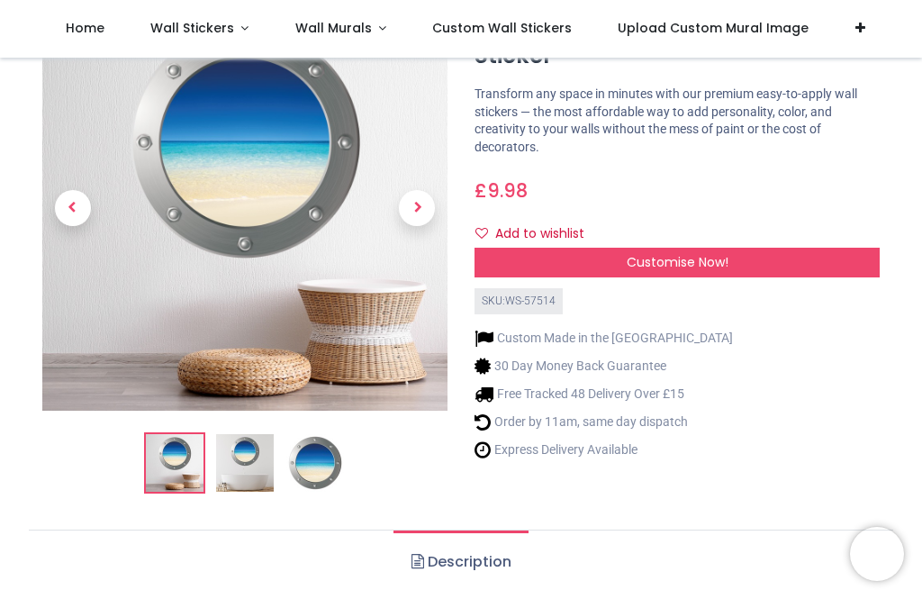
click at [663, 253] on span "Customise Now!" at bounding box center [678, 262] width 102 height 18
